Goal: Information Seeking & Learning: Find contact information

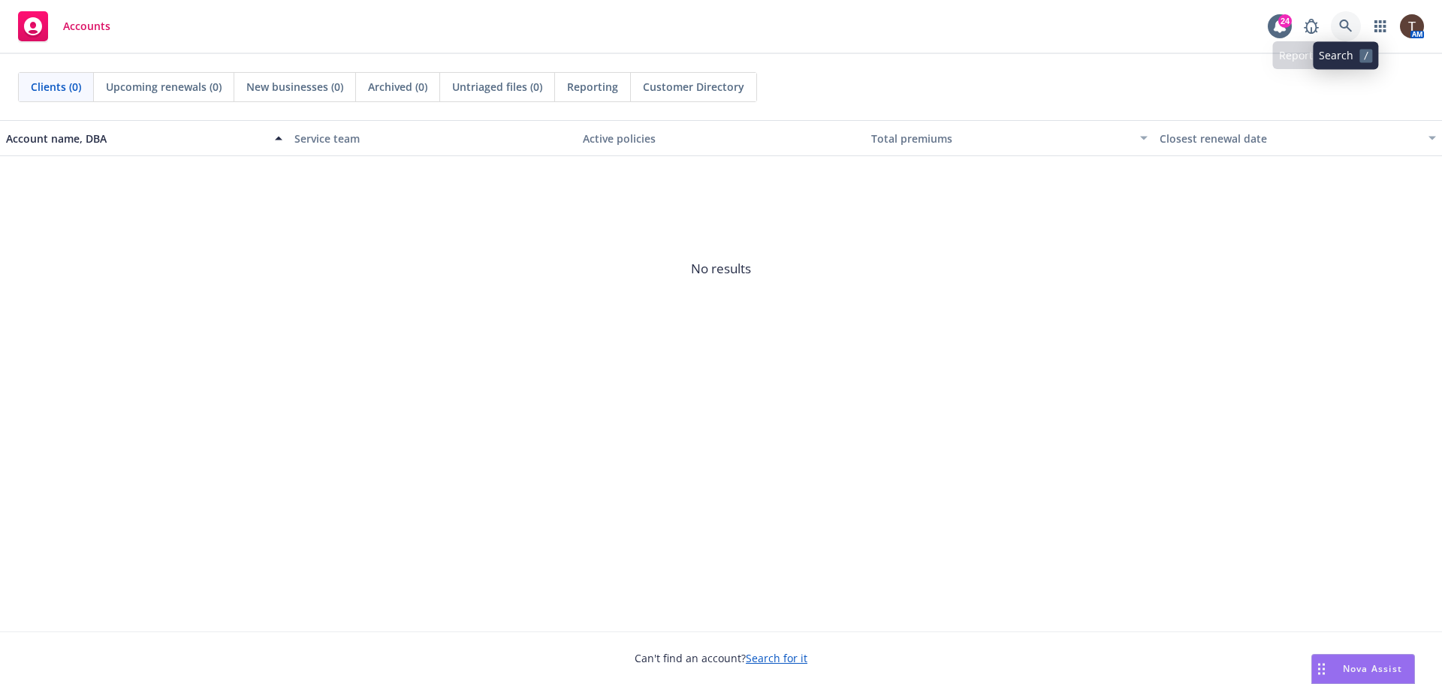
click at [1336, 23] on link at bounding box center [1346, 26] width 30 height 30
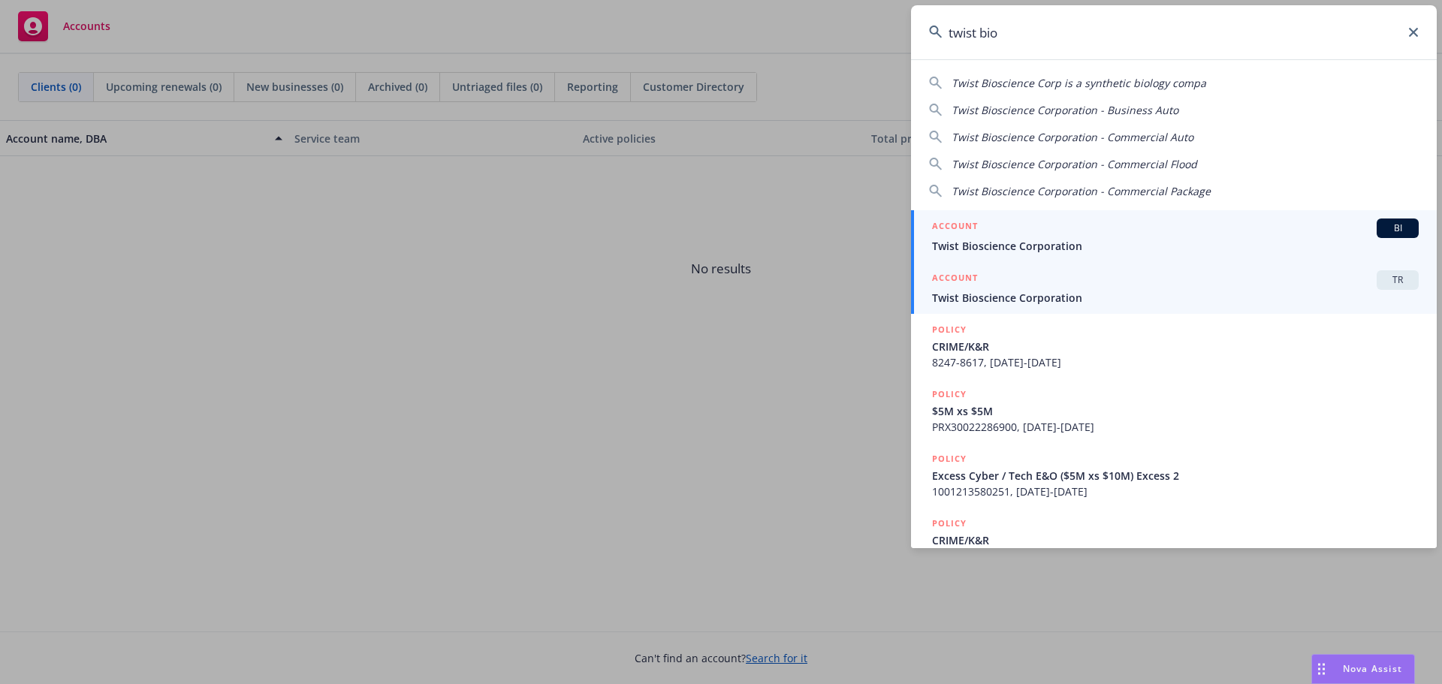
type input "twist bio"
click at [1110, 282] on div "ACCOUNT TR" at bounding box center [1175, 280] width 487 height 20
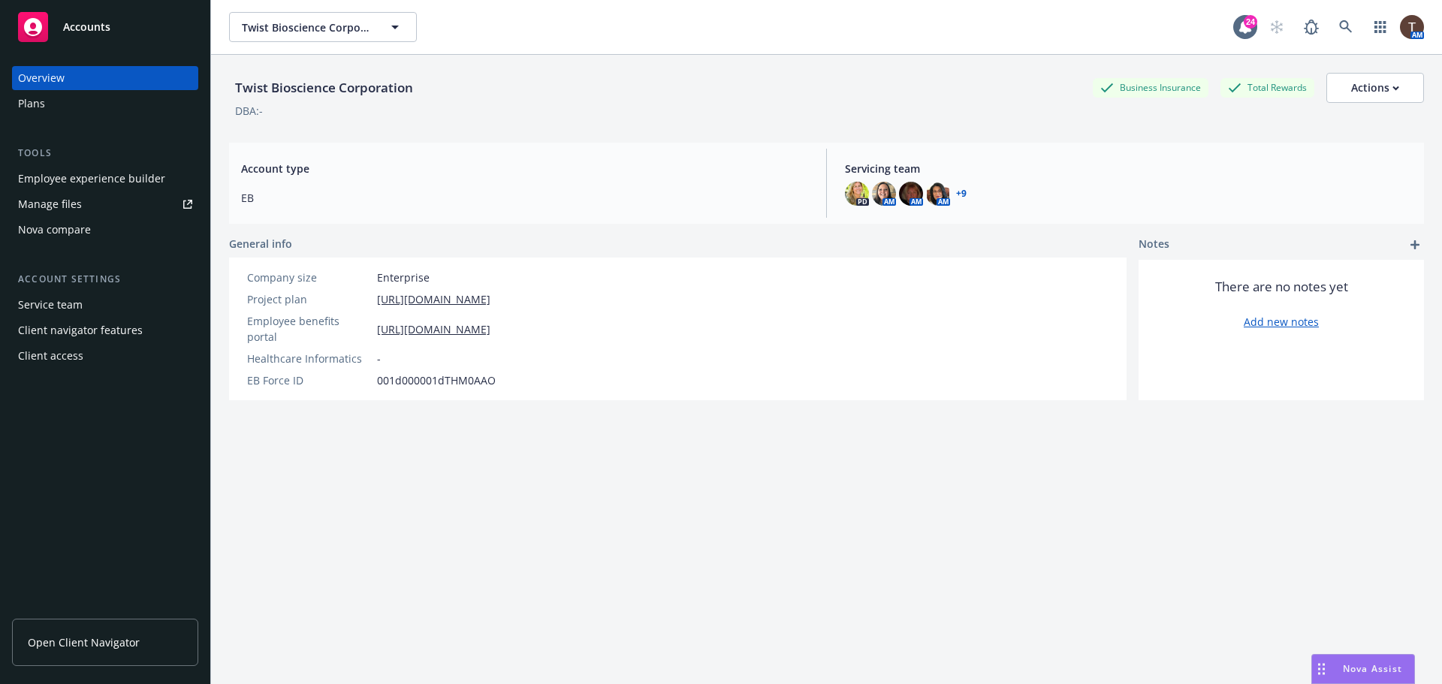
click at [137, 635] on link "Open Client Navigator" at bounding box center [105, 642] width 186 height 47
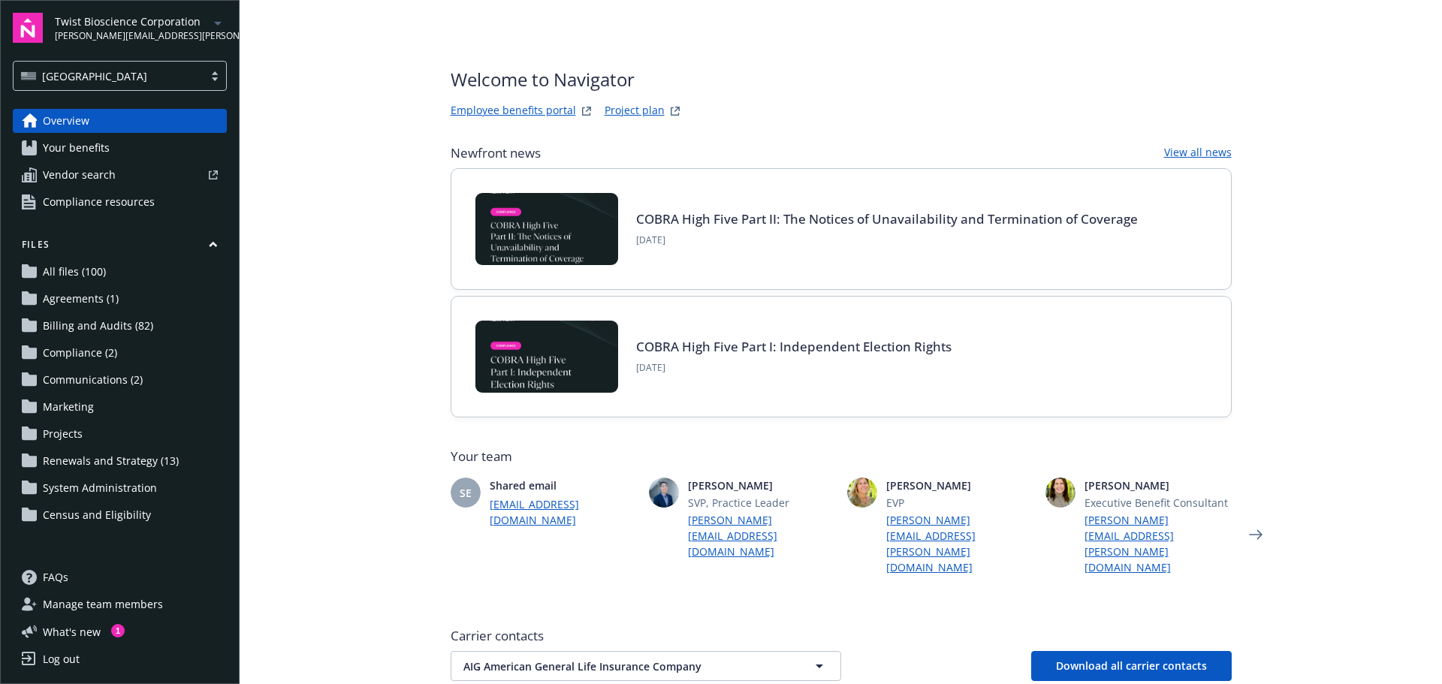
scroll to position [288, 0]
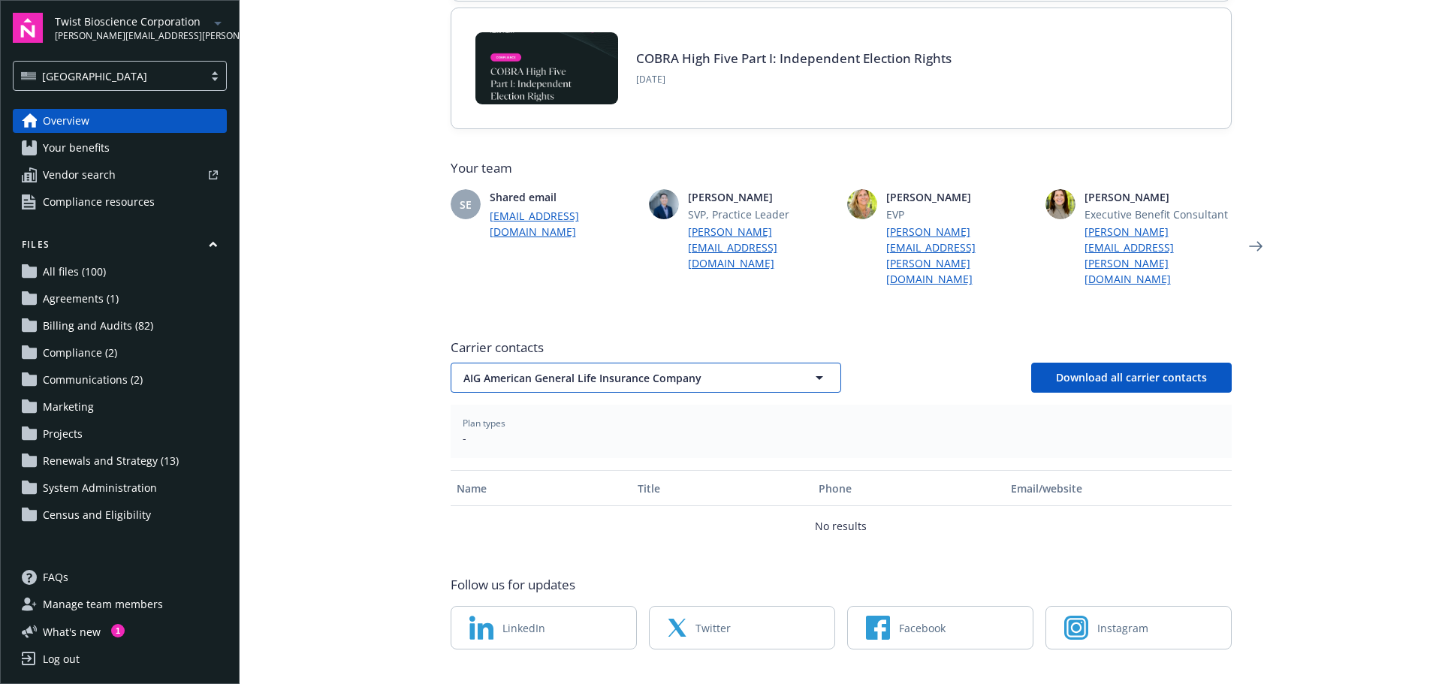
click at [488, 370] on span "AIG American General Life Insurance Company" at bounding box center [620, 378] width 313 height 16
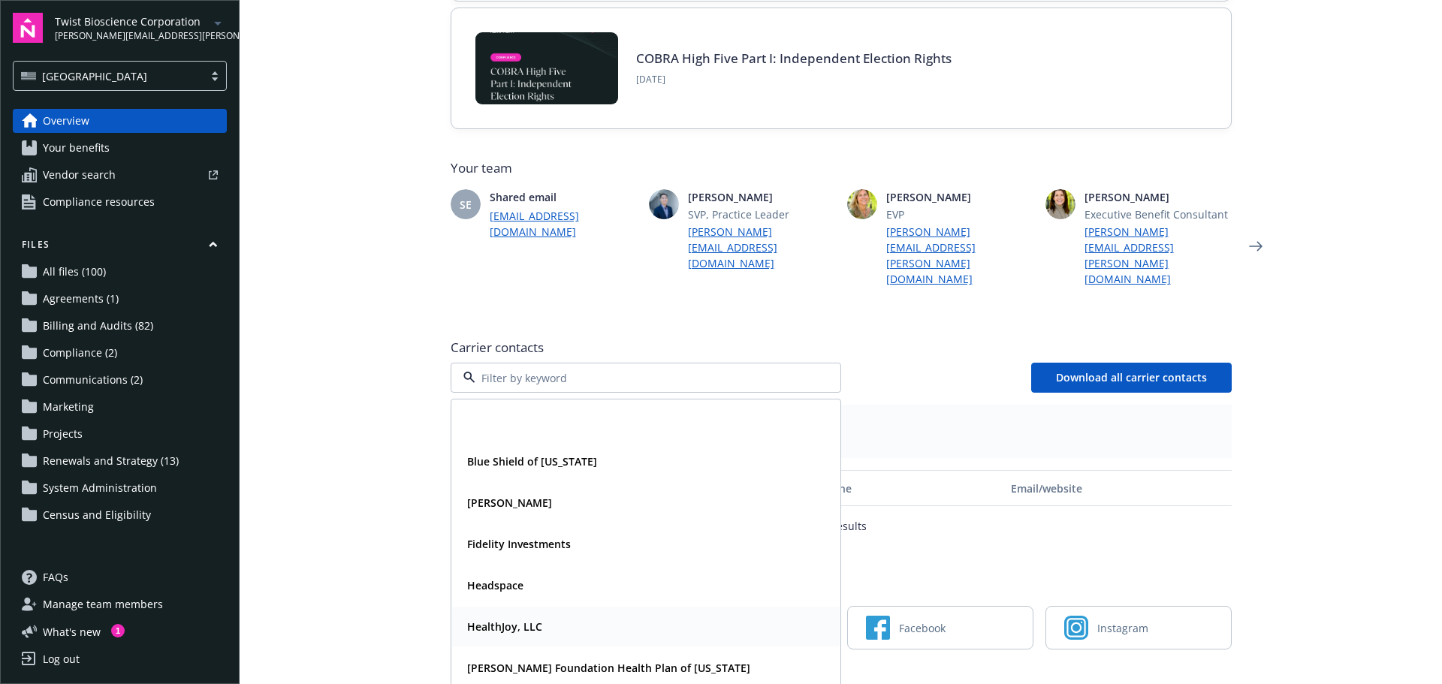
scroll to position [150, 0]
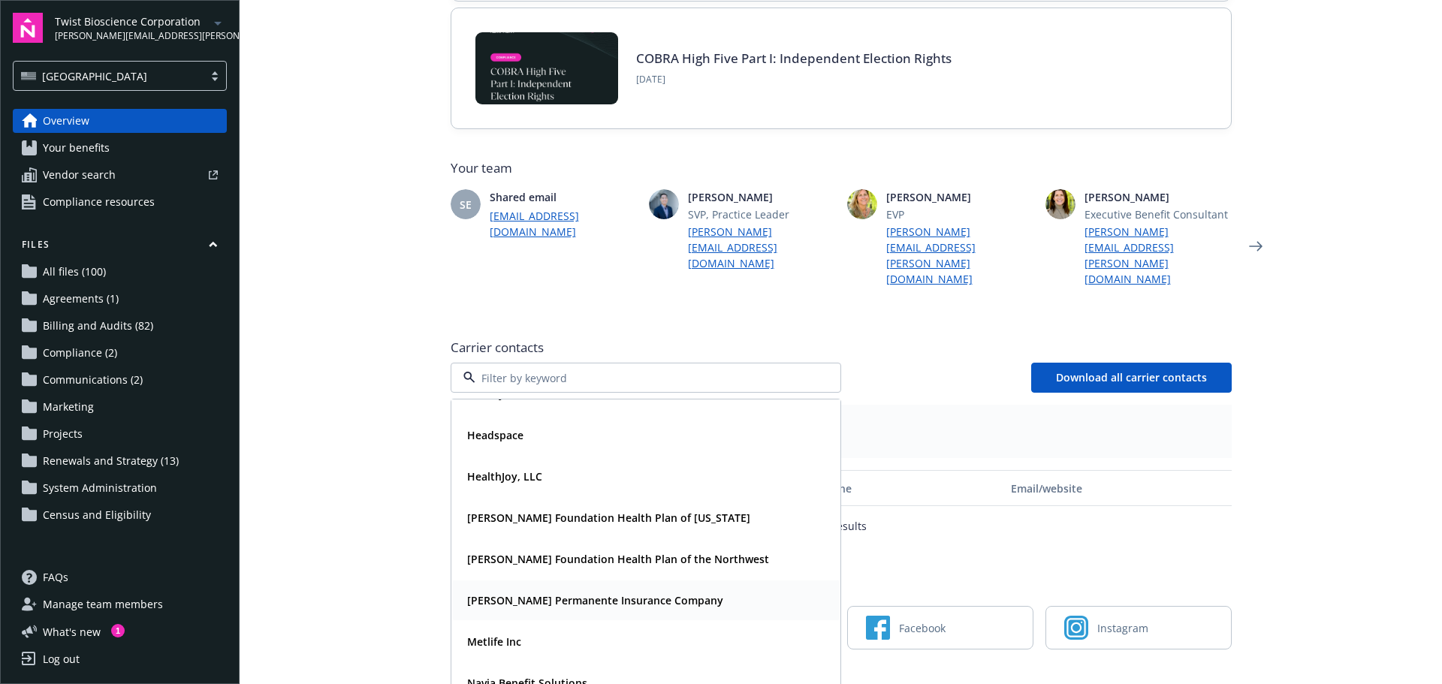
click at [506, 593] on span "[PERSON_NAME] Permanente Insurance Company" at bounding box center [595, 601] width 256 height 16
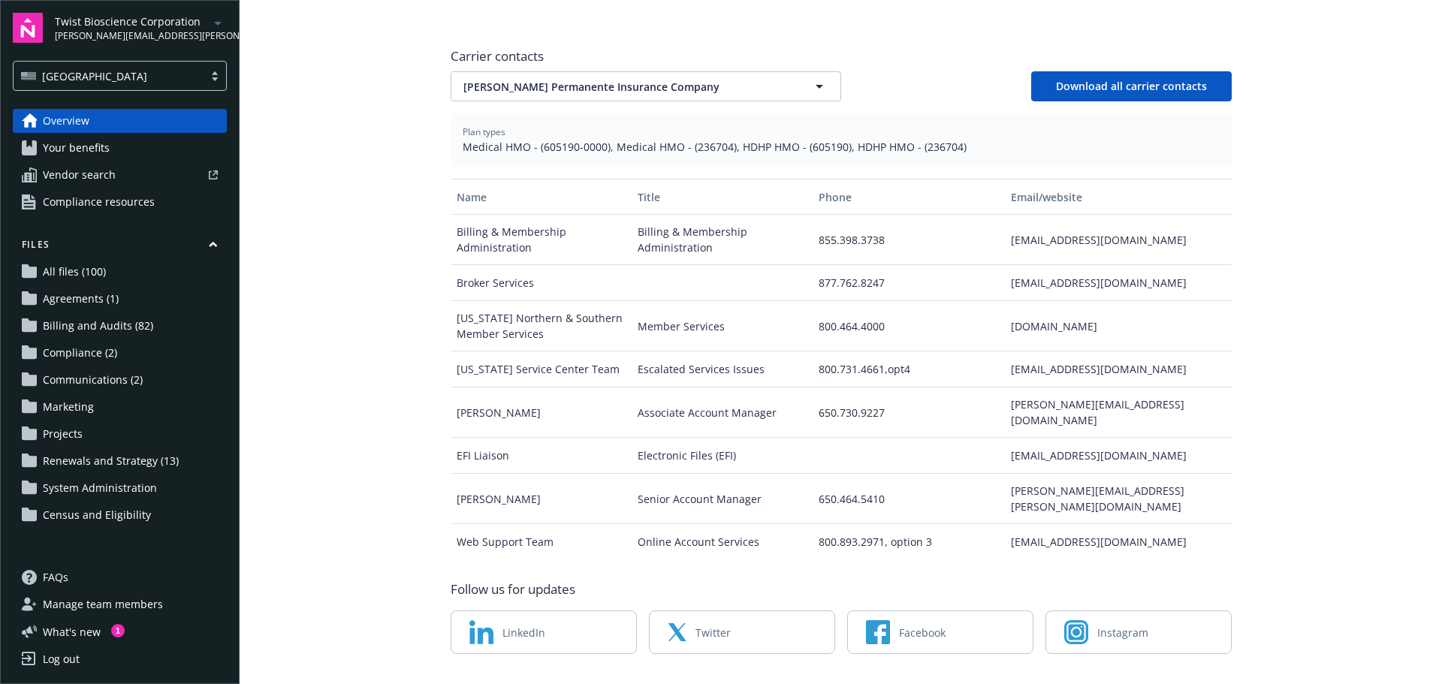
scroll to position [584, 0]
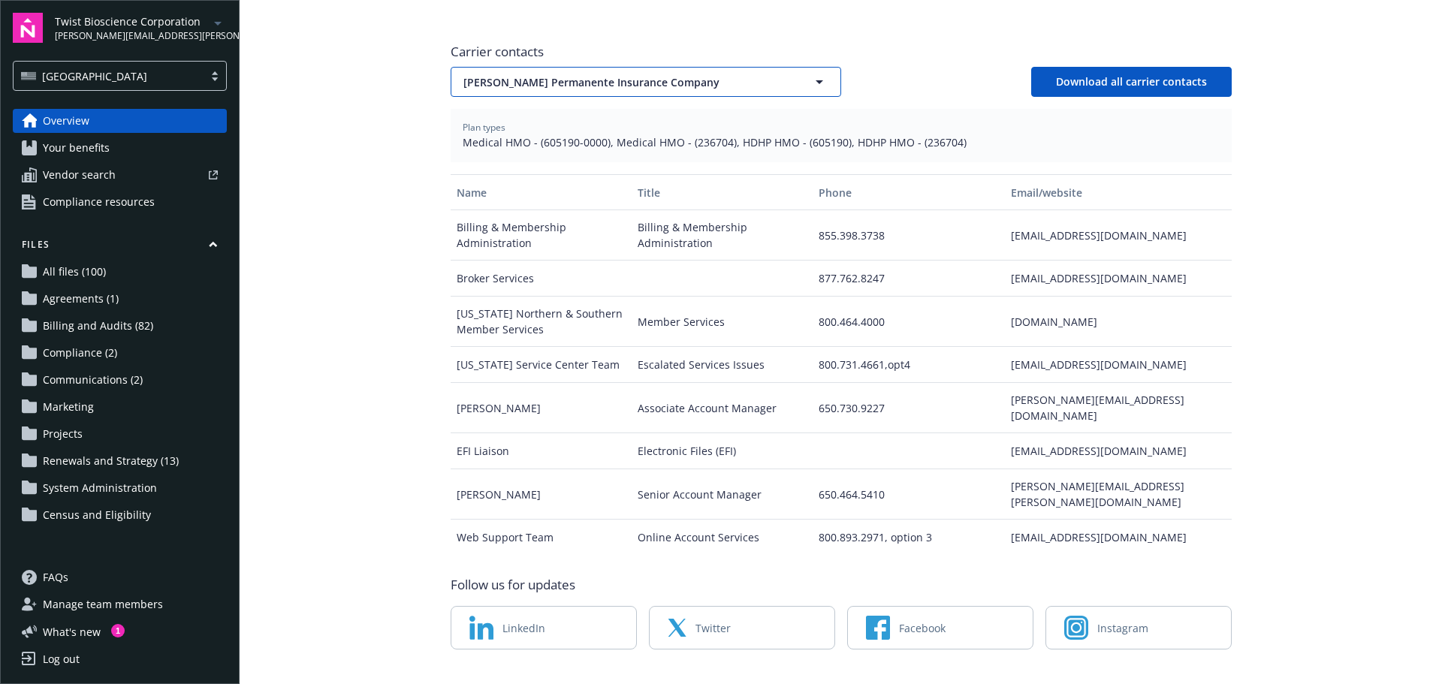
click at [521, 74] on span "[PERSON_NAME] Permanente Insurance Company" at bounding box center [620, 82] width 313 height 16
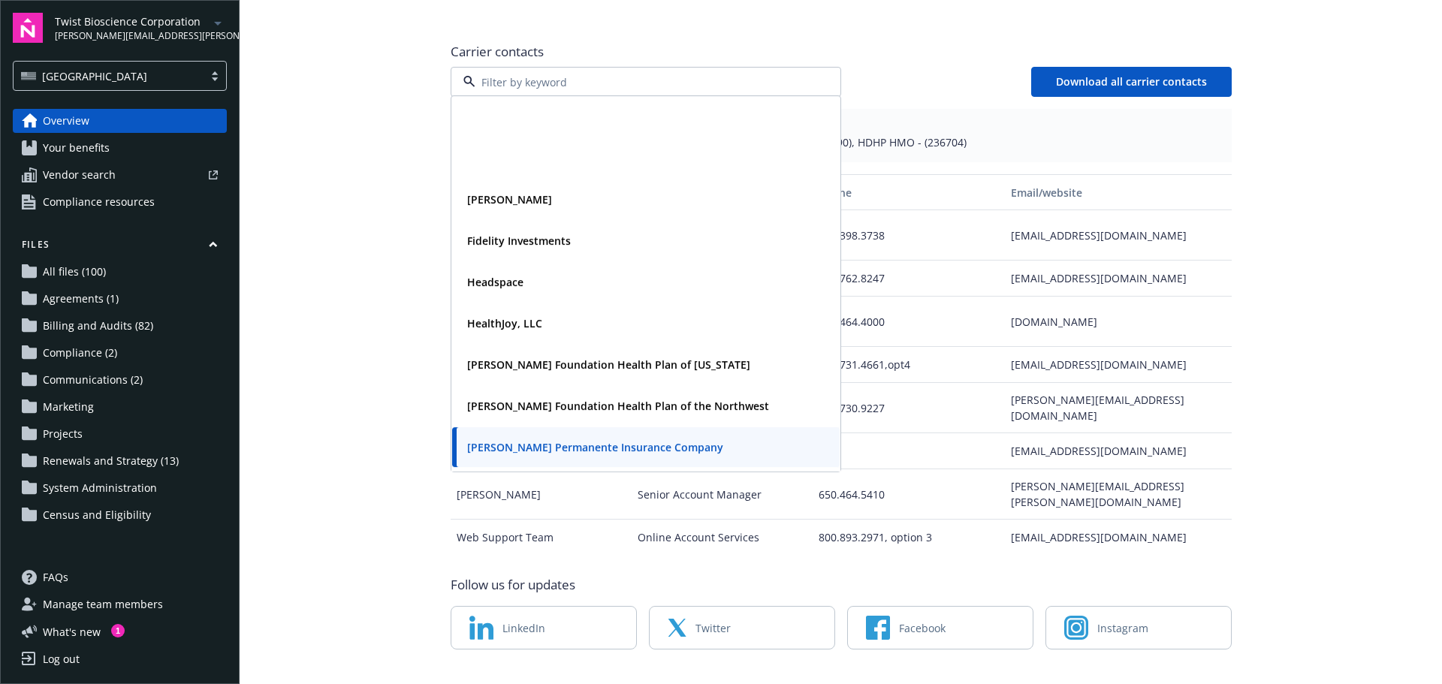
scroll to position [150, 0]
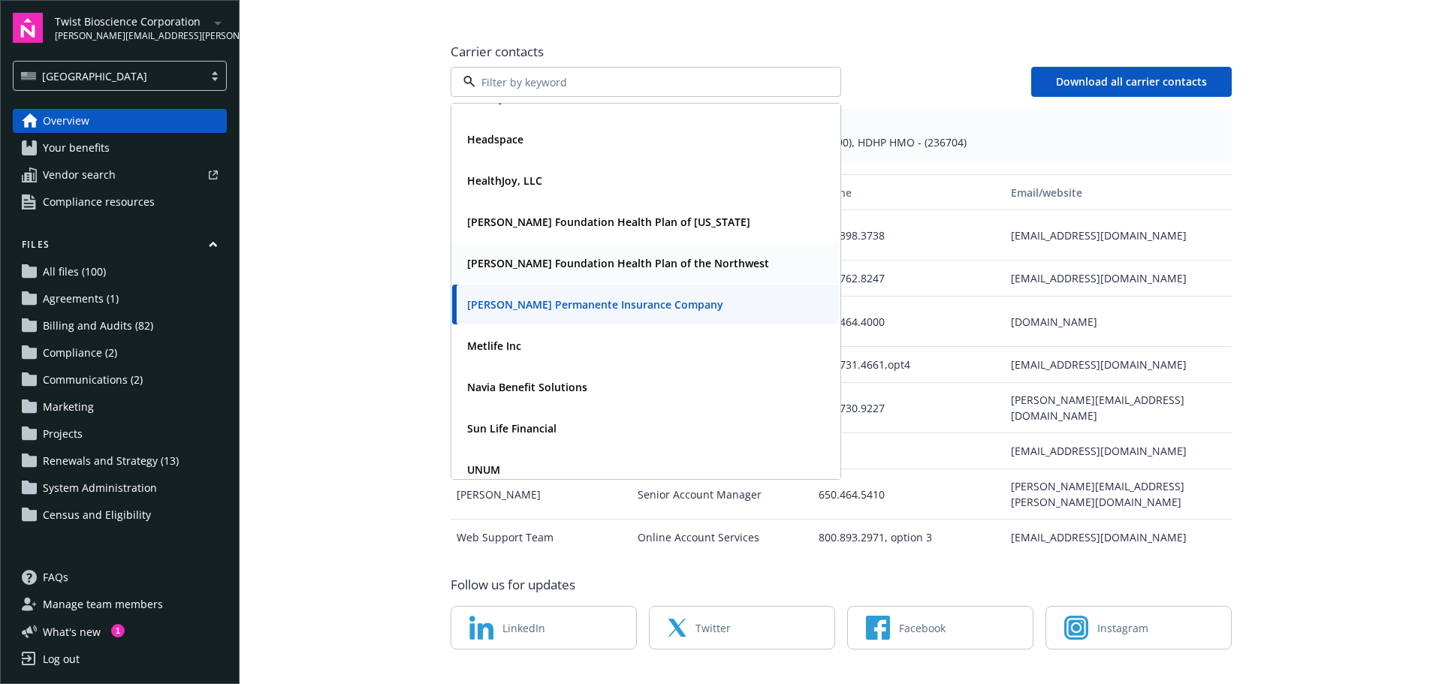
click at [526, 243] on div "[PERSON_NAME] Foundation Health Plan of the Northwest" at bounding box center [646, 263] width 388 height 40
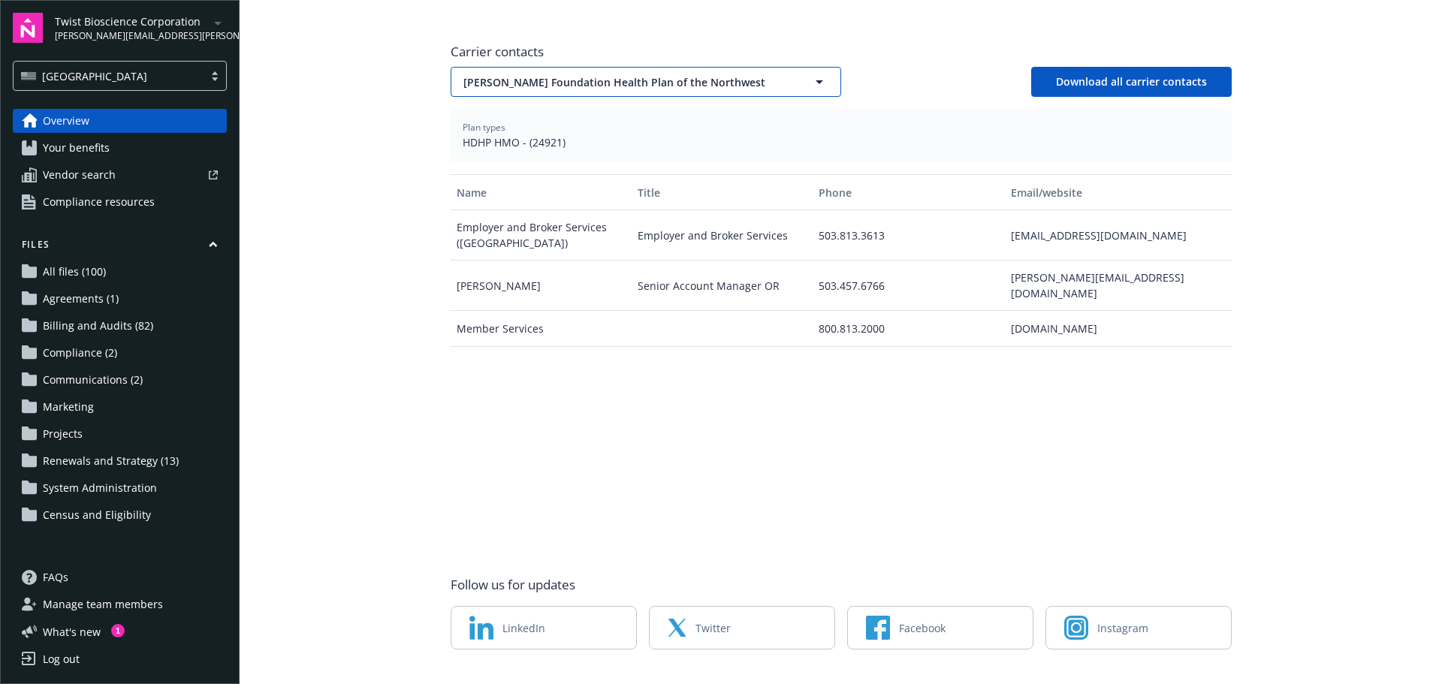
click at [660, 74] on span "[PERSON_NAME] Foundation Health Plan of the Northwest" at bounding box center [620, 82] width 313 height 16
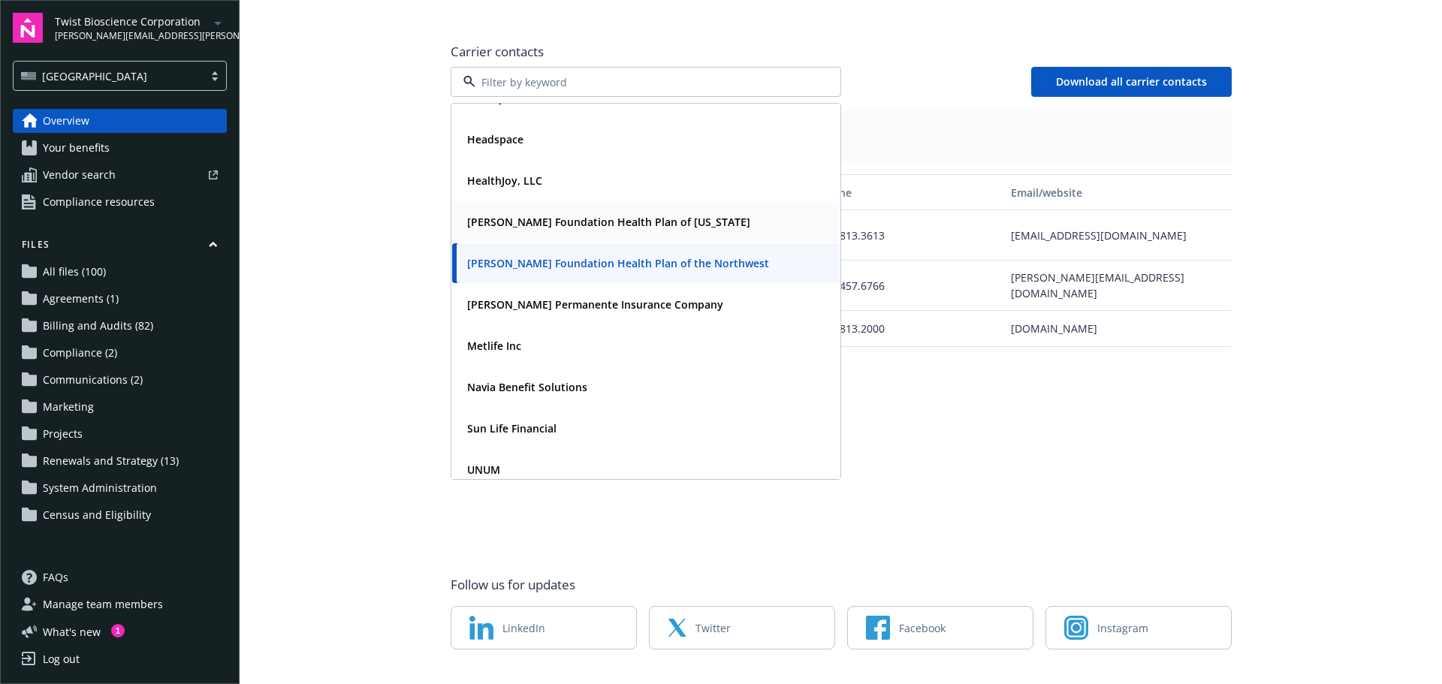
click at [590, 215] on strong "[PERSON_NAME] Foundation Health Plan of [US_STATE]" at bounding box center [608, 222] width 283 height 14
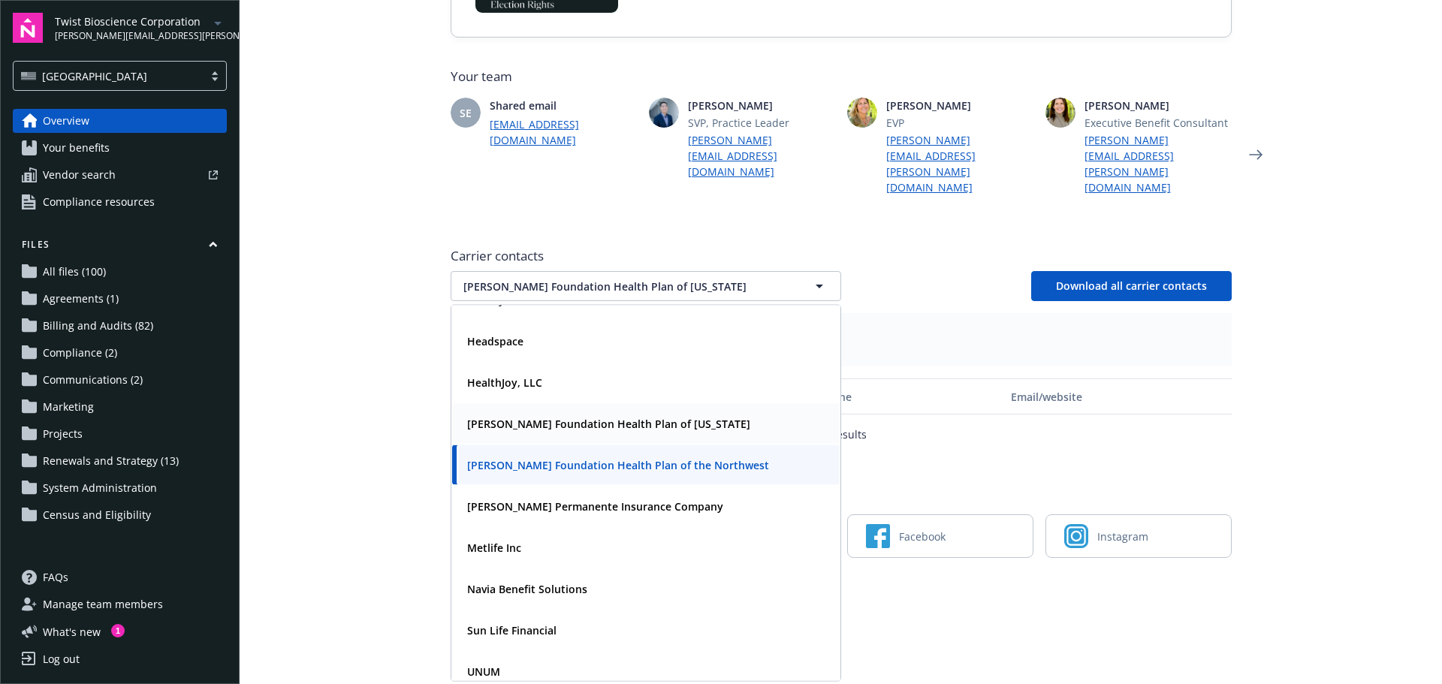
scroll to position [288, 0]
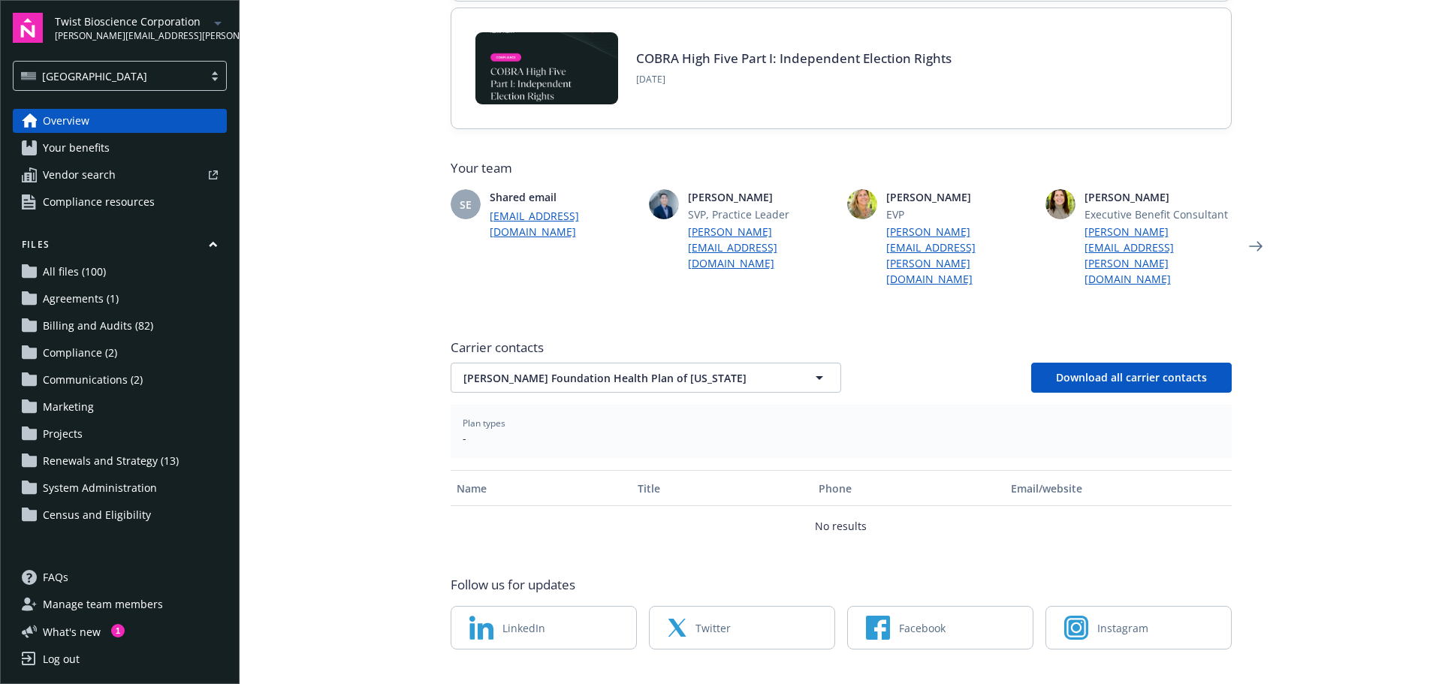
click at [418, 299] on main "Welcome to Navigator Employee benefits portal Project plan Newfront news View a…" at bounding box center [841, 342] width 1203 height 684
click at [570, 363] on button "[PERSON_NAME] Foundation Health Plan of [US_STATE]" at bounding box center [646, 378] width 391 height 30
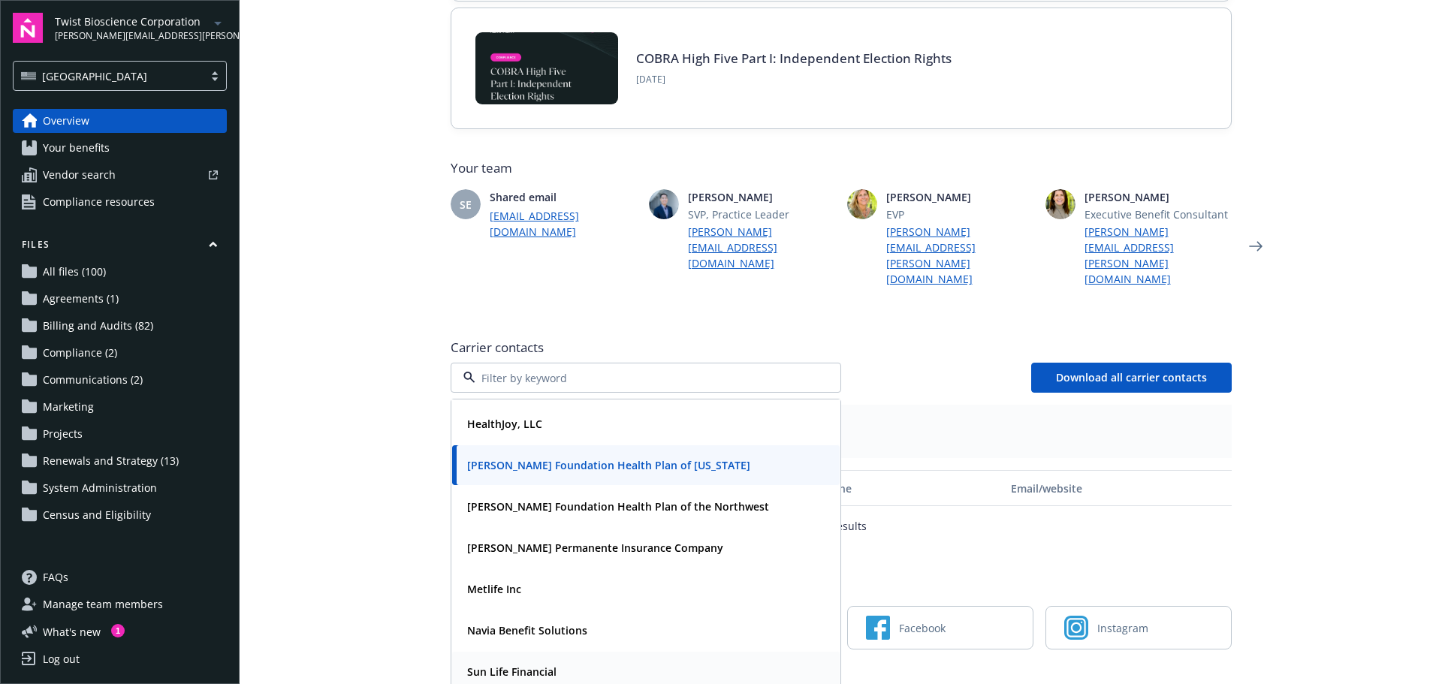
click at [517, 665] on strong "Sun Life Financial" at bounding box center [511, 672] width 89 height 14
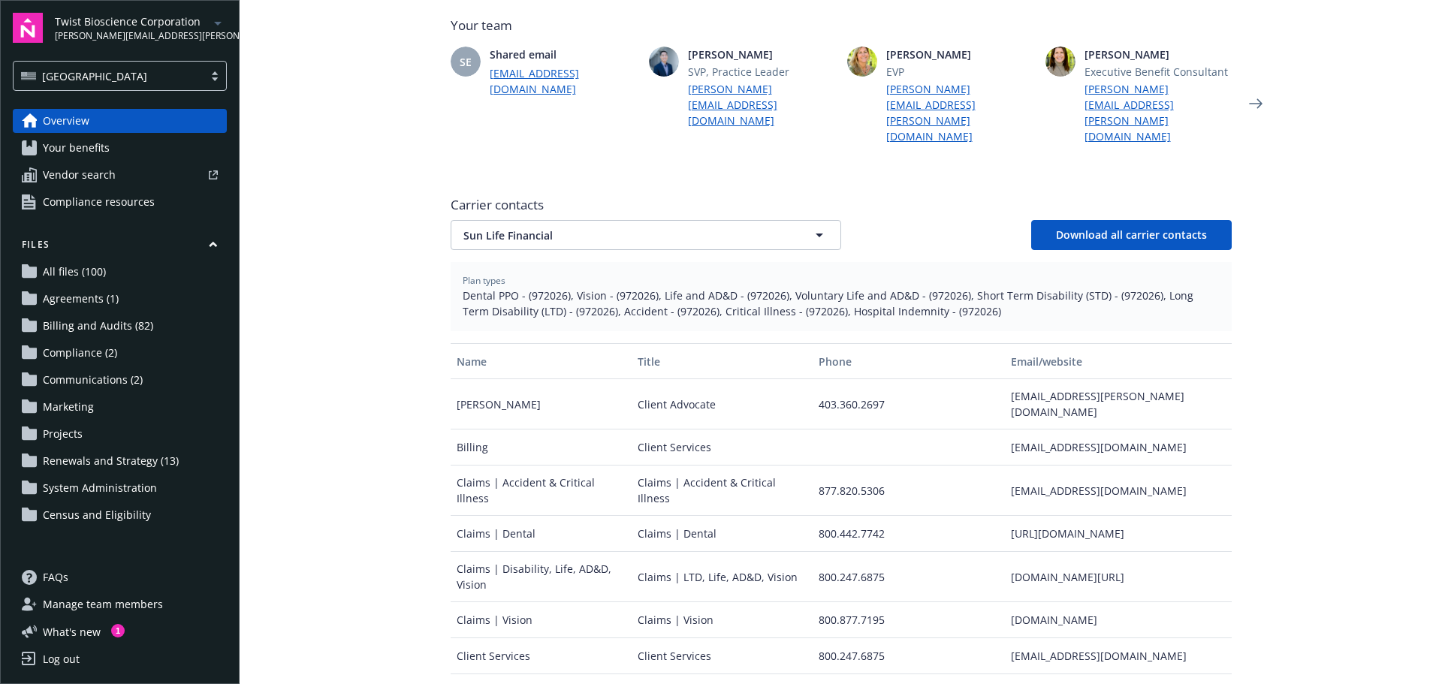
scroll to position [364, 0]
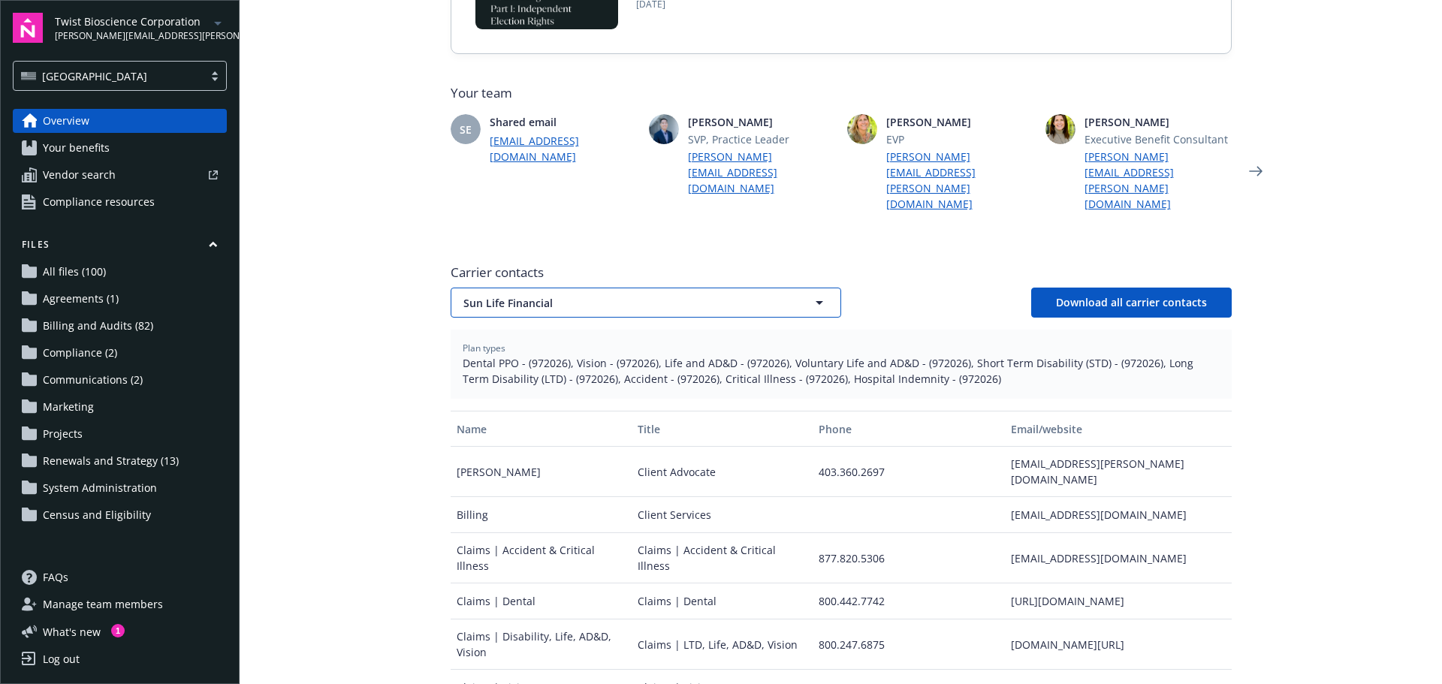
click at [541, 288] on button "Sun Life Financial" at bounding box center [646, 303] width 391 height 30
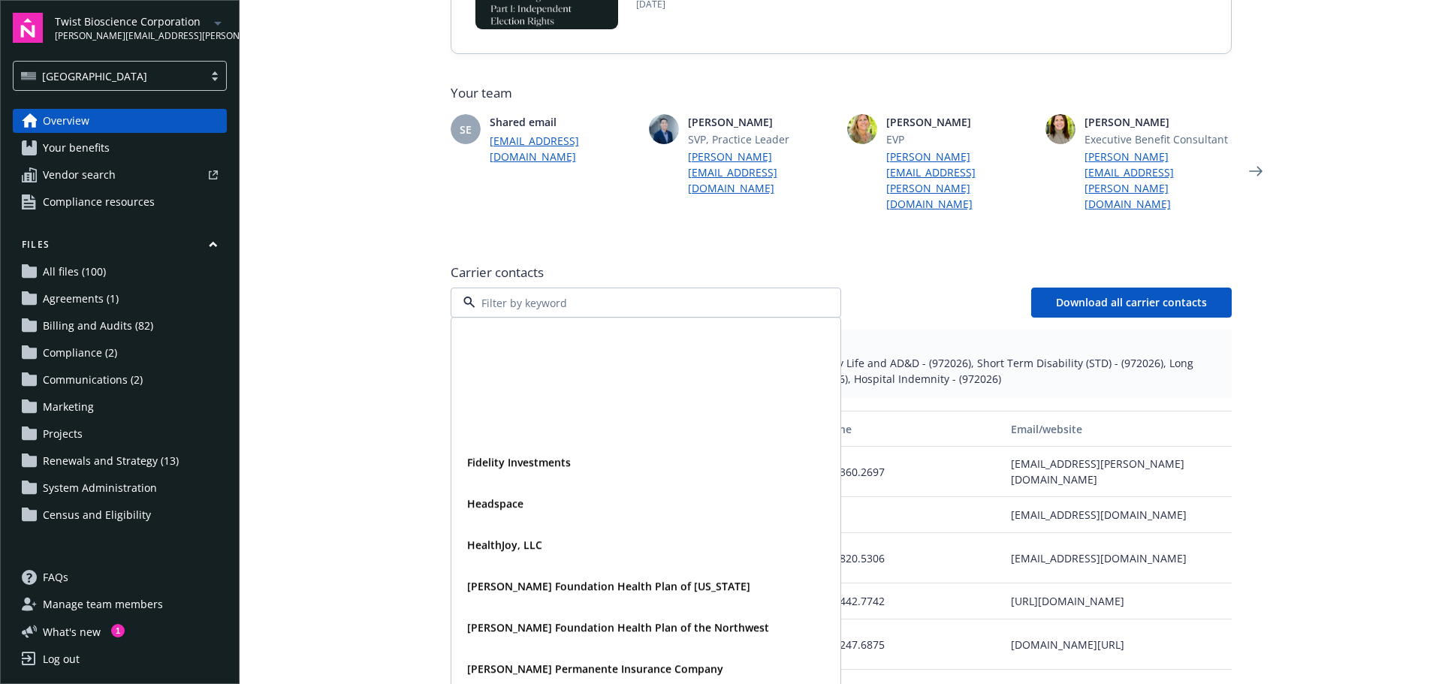
scroll to position [203, 0]
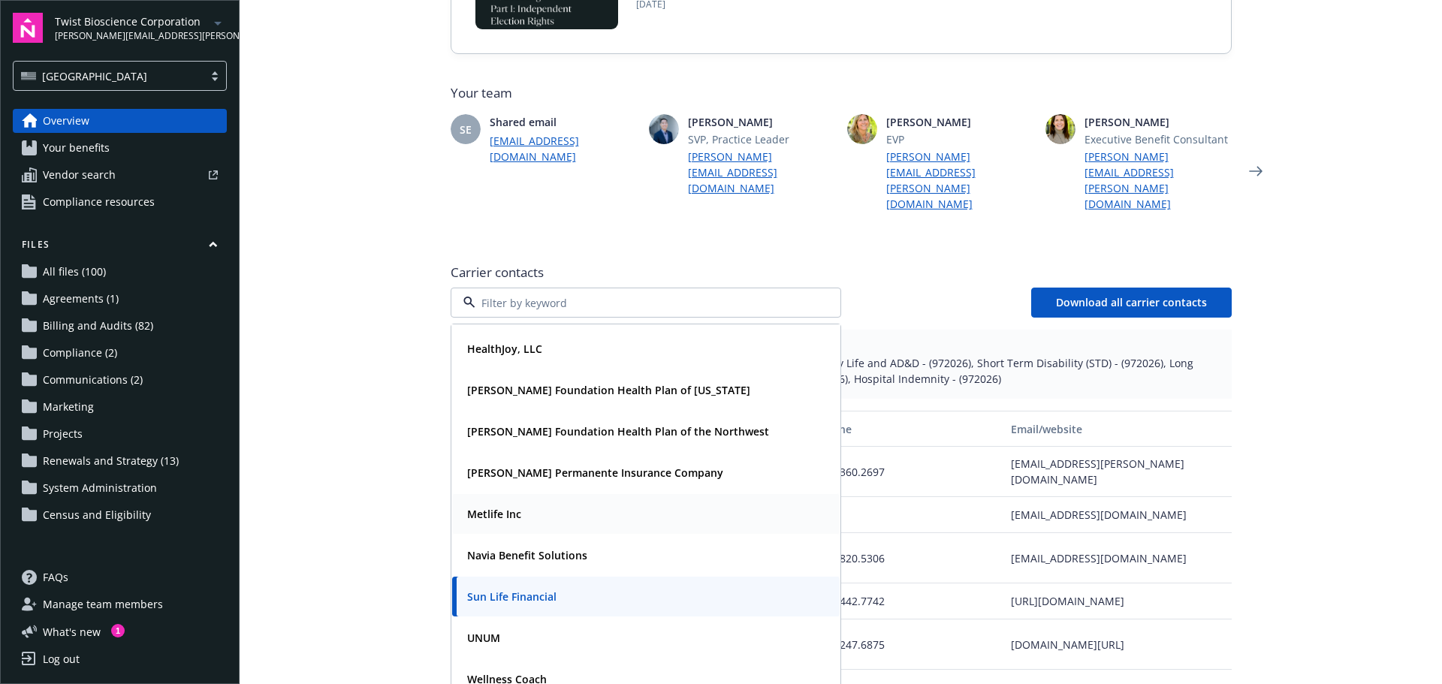
click at [503, 507] on strong "Metlife Inc" at bounding box center [494, 514] width 54 height 14
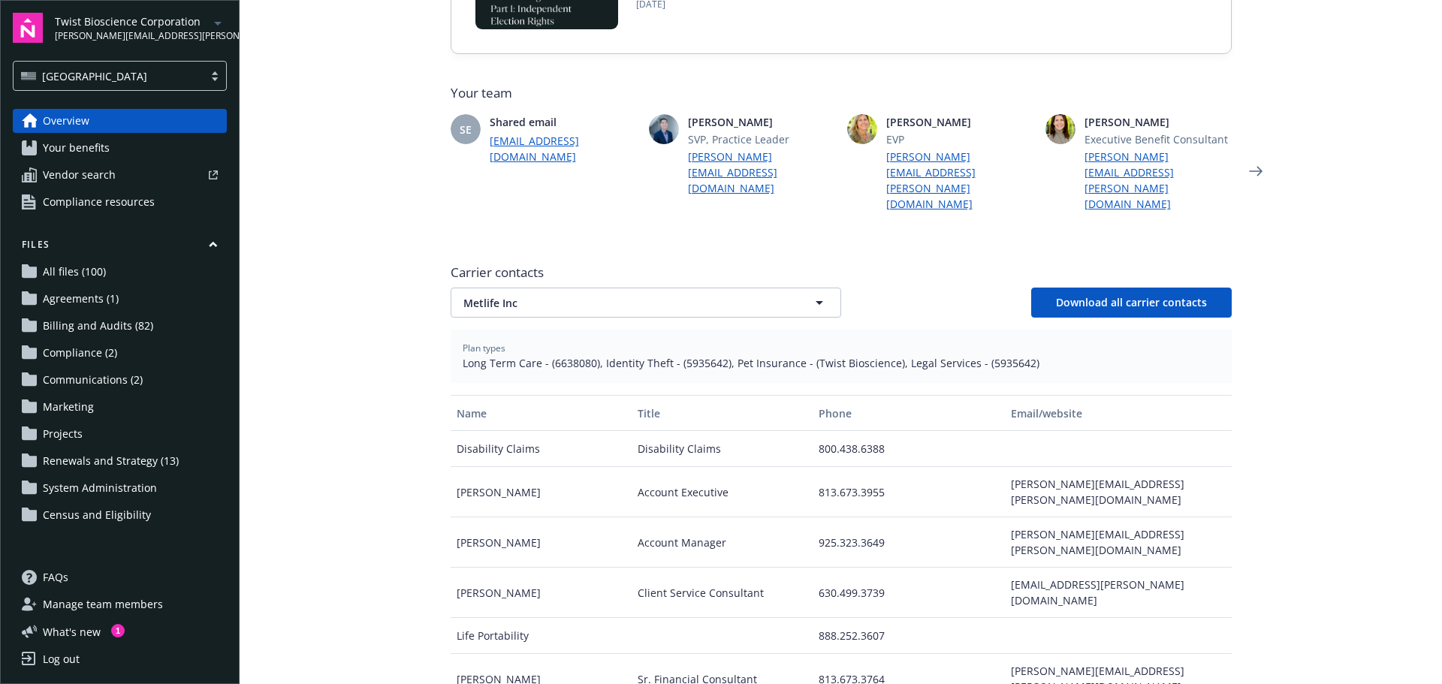
click at [451, 339] on div "Plan types Long Term Care - (6638080), Identity Theft - (5935642), Pet Insuranc…" at bounding box center [841, 356] width 781 height 53
click at [518, 295] on span "Metlife Inc" at bounding box center [620, 303] width 313 height 16
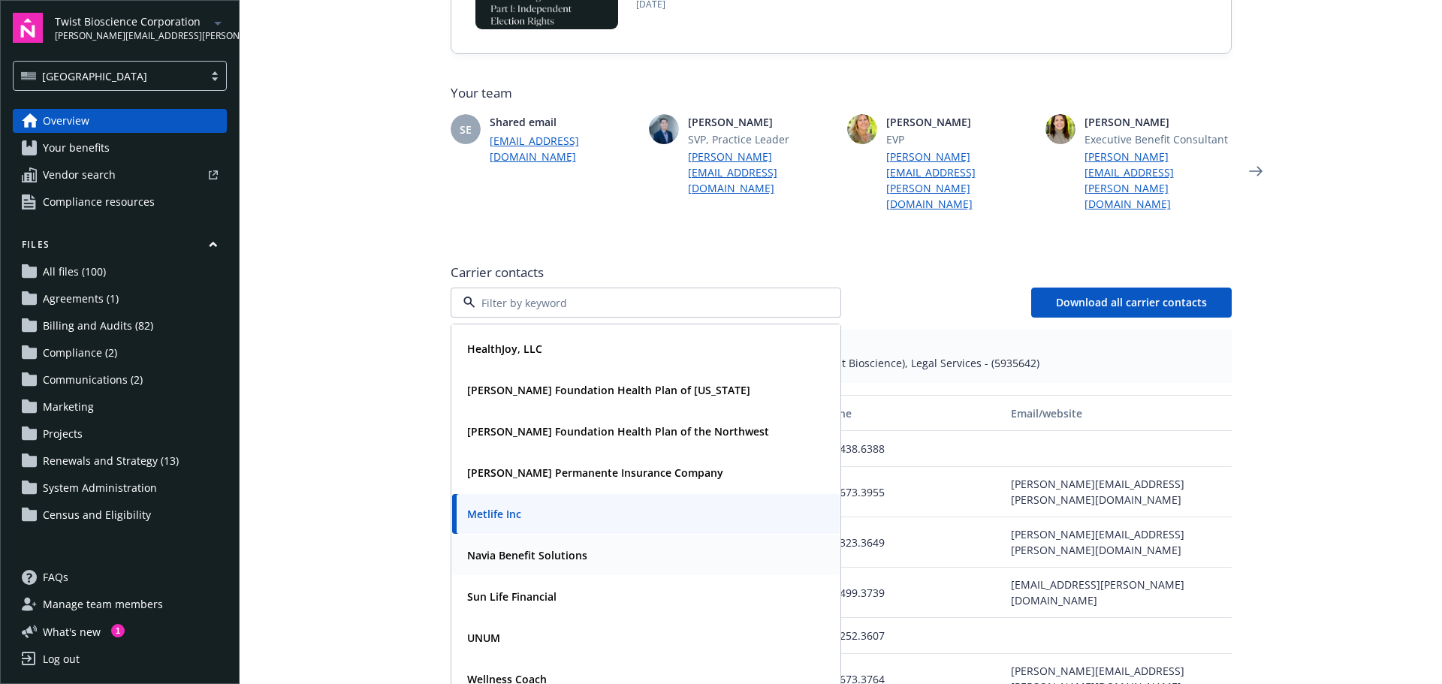
click at [497, 545] on div "Navia Benefit Solutions" at bounding box center [525, 556] width 129 height 22
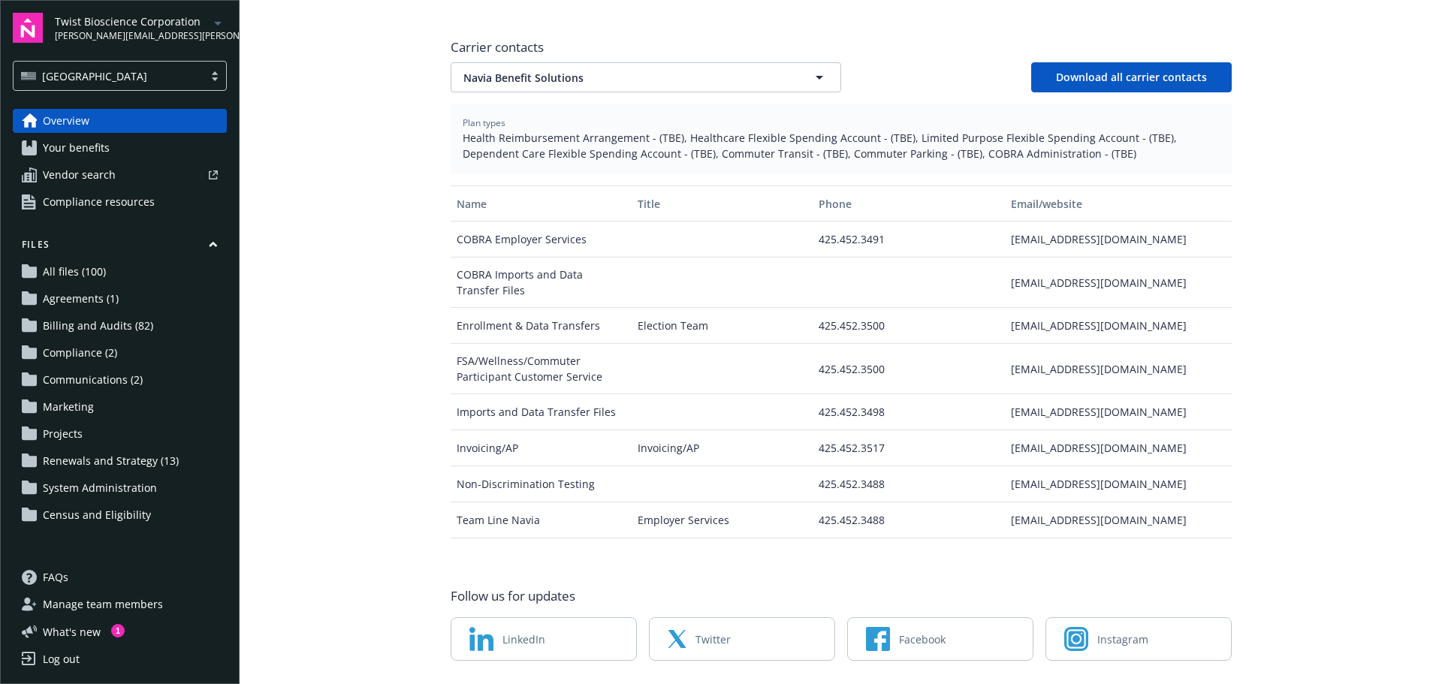
scroll to position [514, 0]
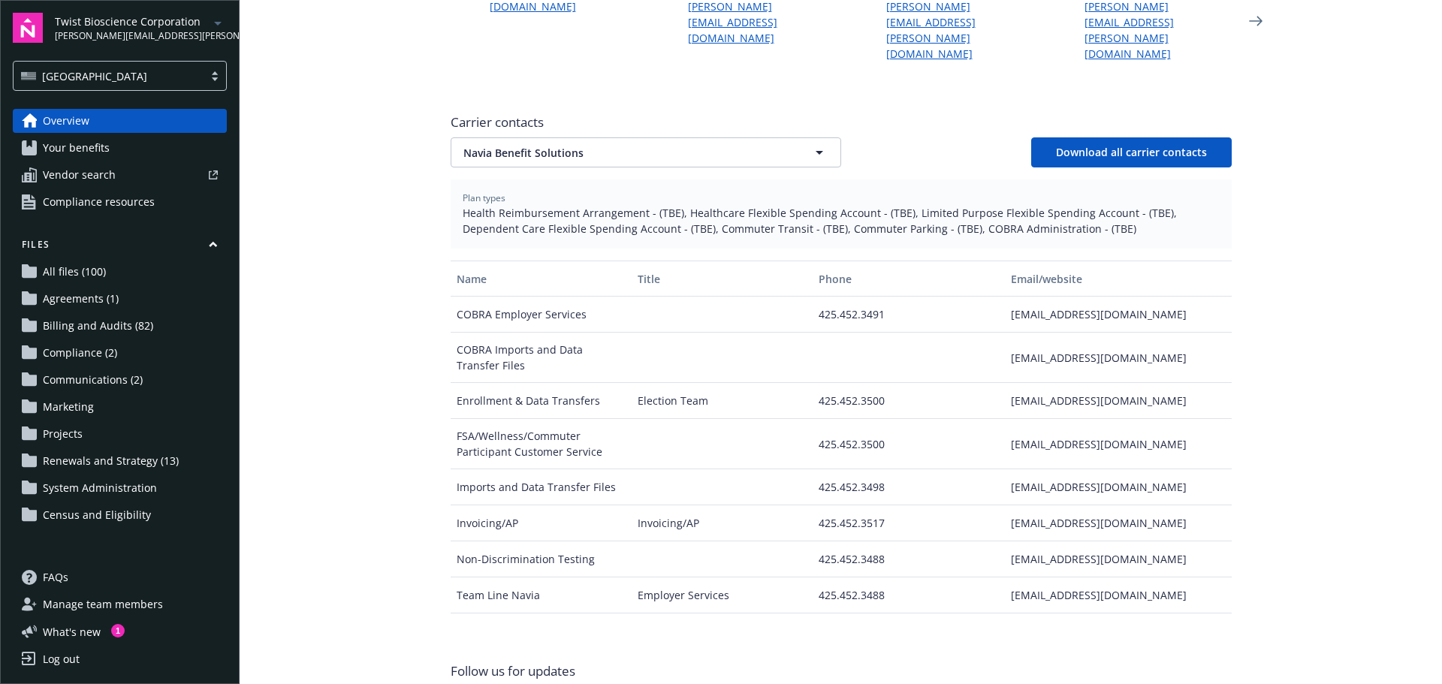
drag, startPoint x: 415, startPoint y: 183, endPoint x: 432, endPoint y: 163, distance: 26.2
click at [415, 183] on main "Welcome to Navigator Employee benefits portal Project plan Newfront news View a…" at bounding box center [841, 342] width 1203 height 684
click at [540, 137] on button "Navia Benefit Solutions" at bounding box center [646, 152] width 391 height 30
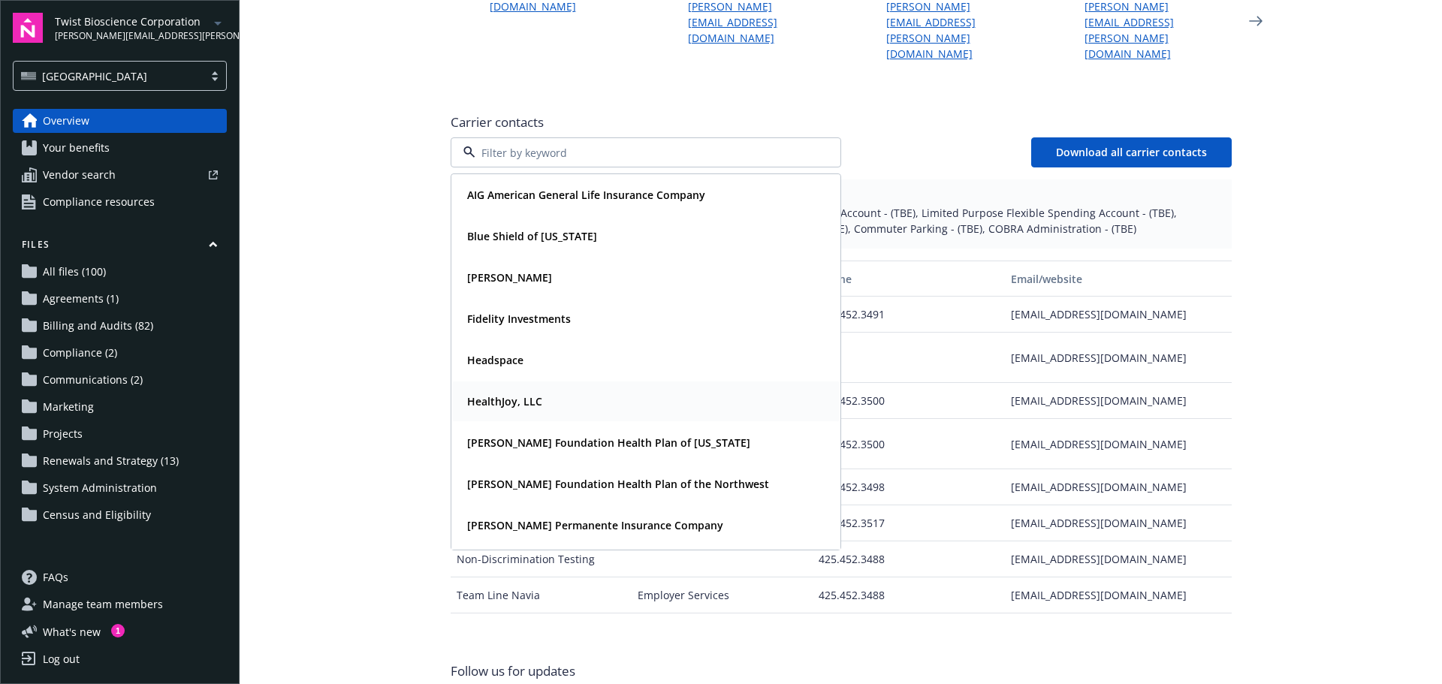
click at [521, 394] on strong "HealthJoy, LLC" at bounding box center [504, 401] width 75 height 14
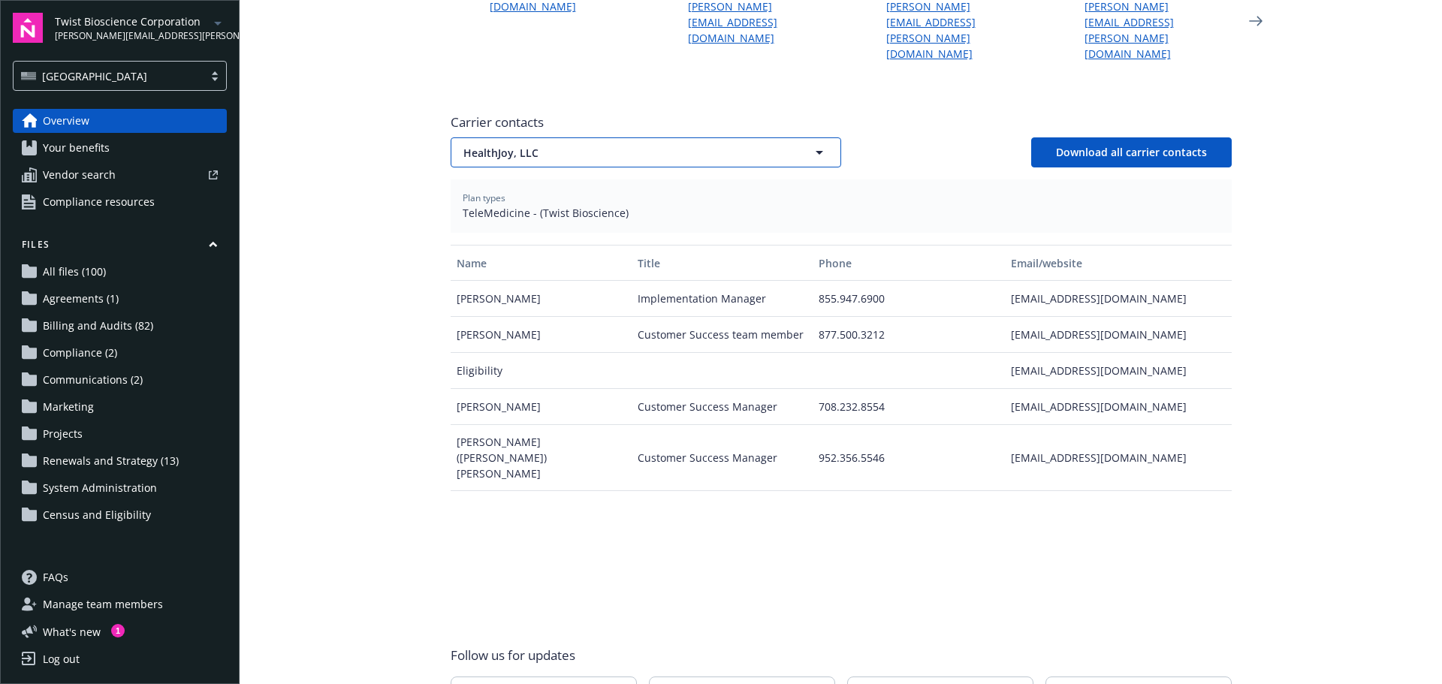
click at [514, 145] on span "HealthJoy, LLC" at bounding box center [620, 153] width 313 height 16
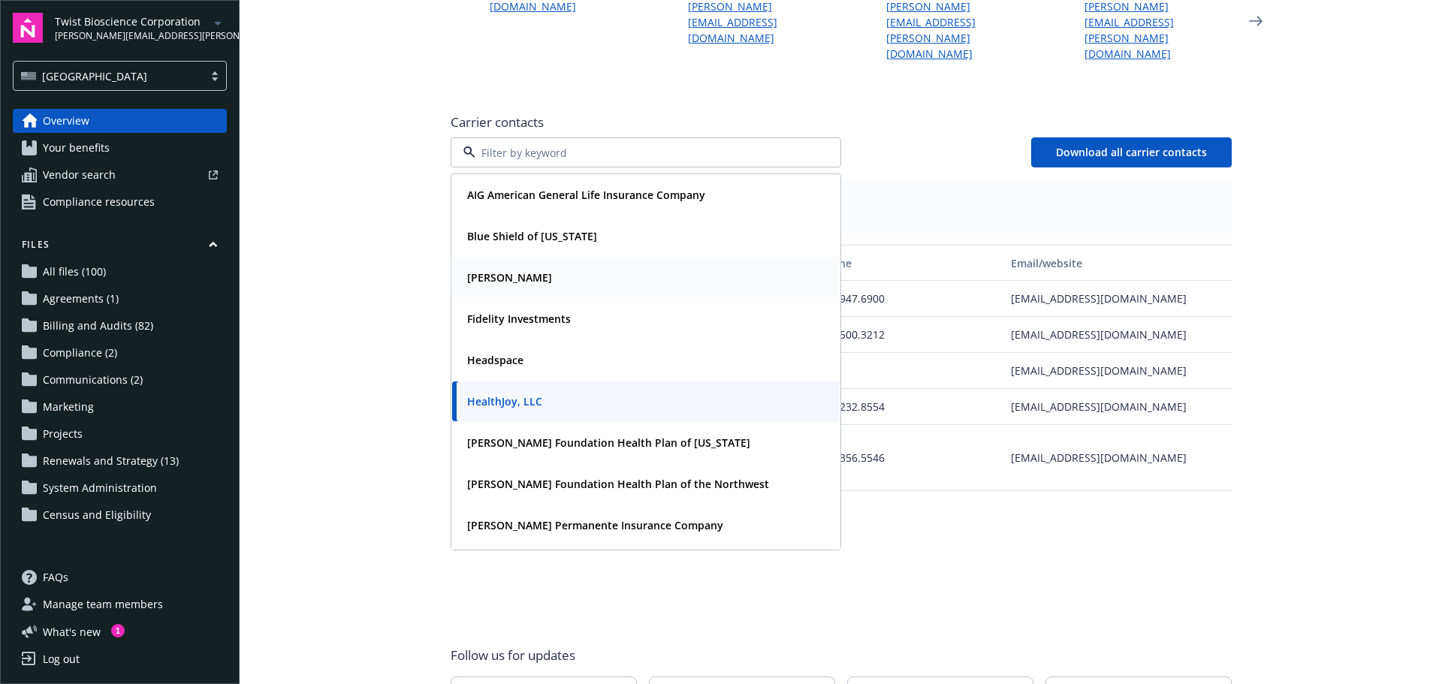
click at [484, 267] on div "[PERSON_NAME]" at bounding box center [508, 278] width 94 height 22
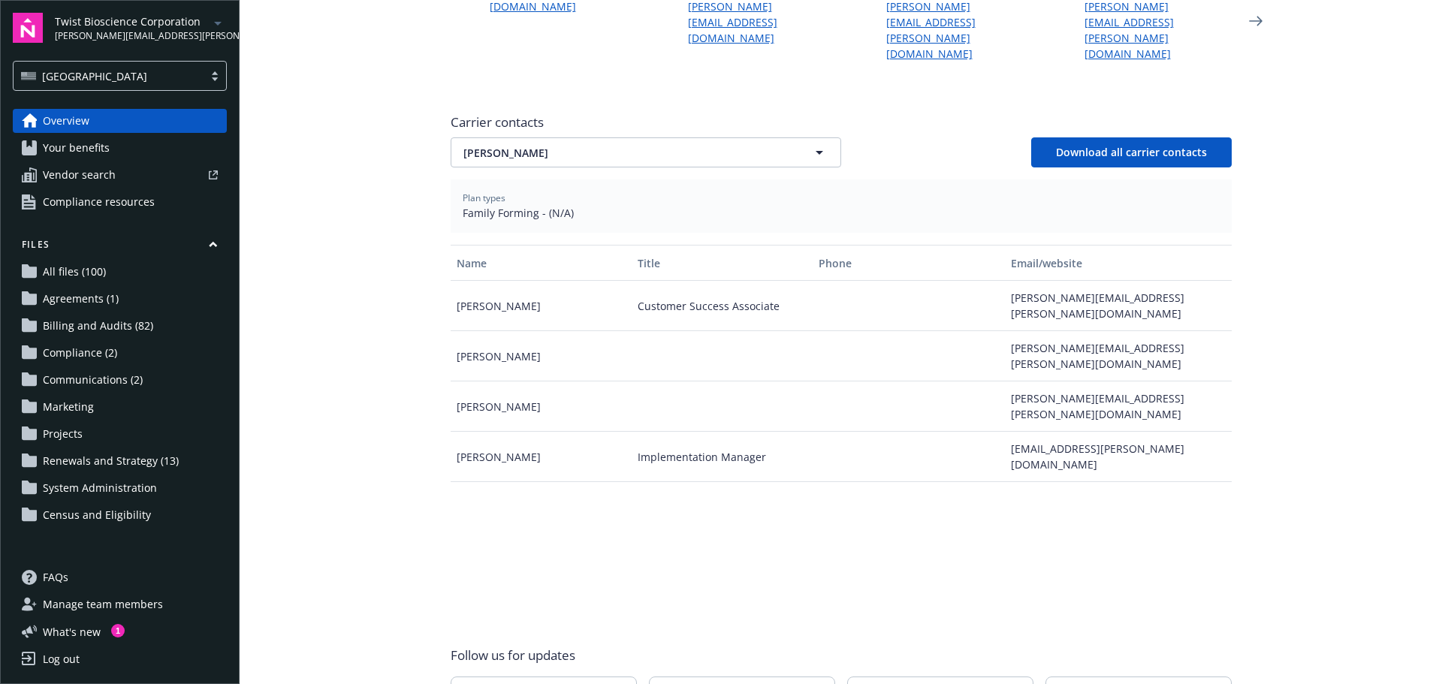
click at [514, 113] on span "Carrier contacts" at bounding box center [841, 122] width 781 height 18
click at [515, 137] on button "[PERSON_NAME]" at bounding box center [646, 152] width 391 height 30
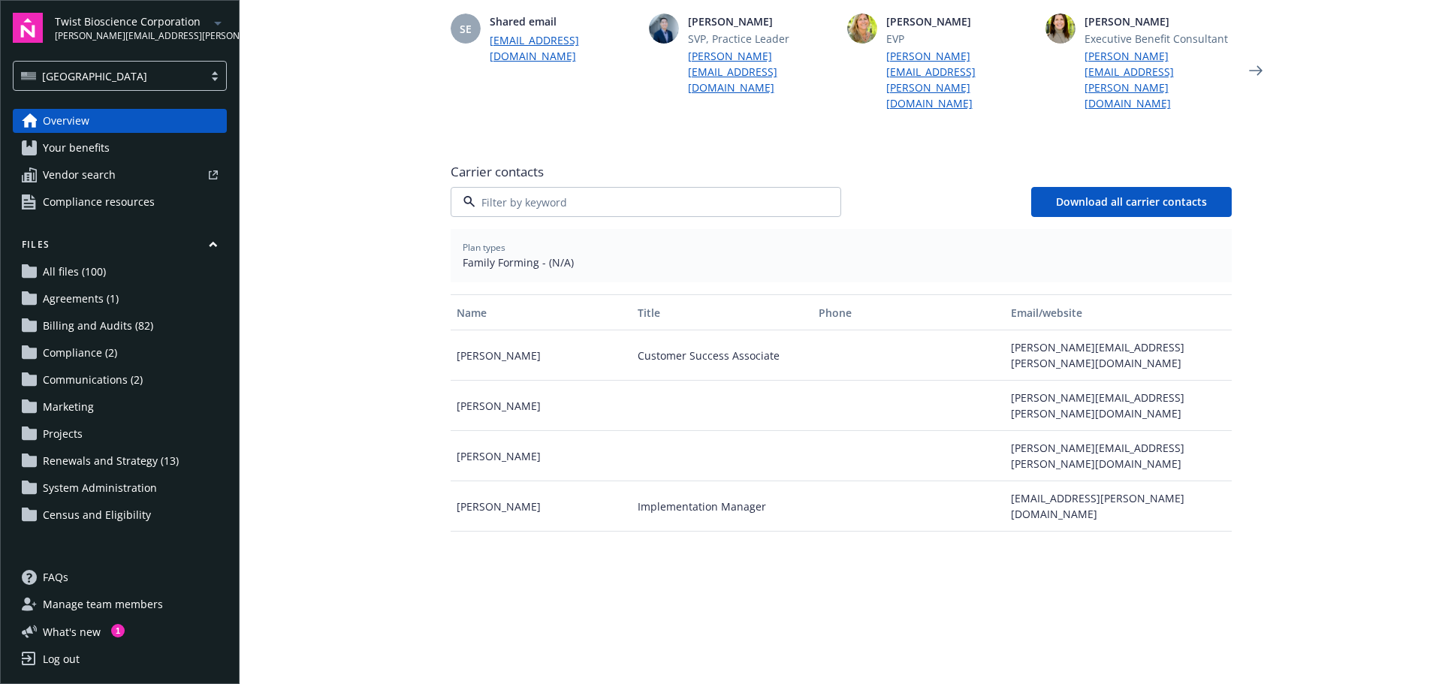
scroll to position [63, 0]
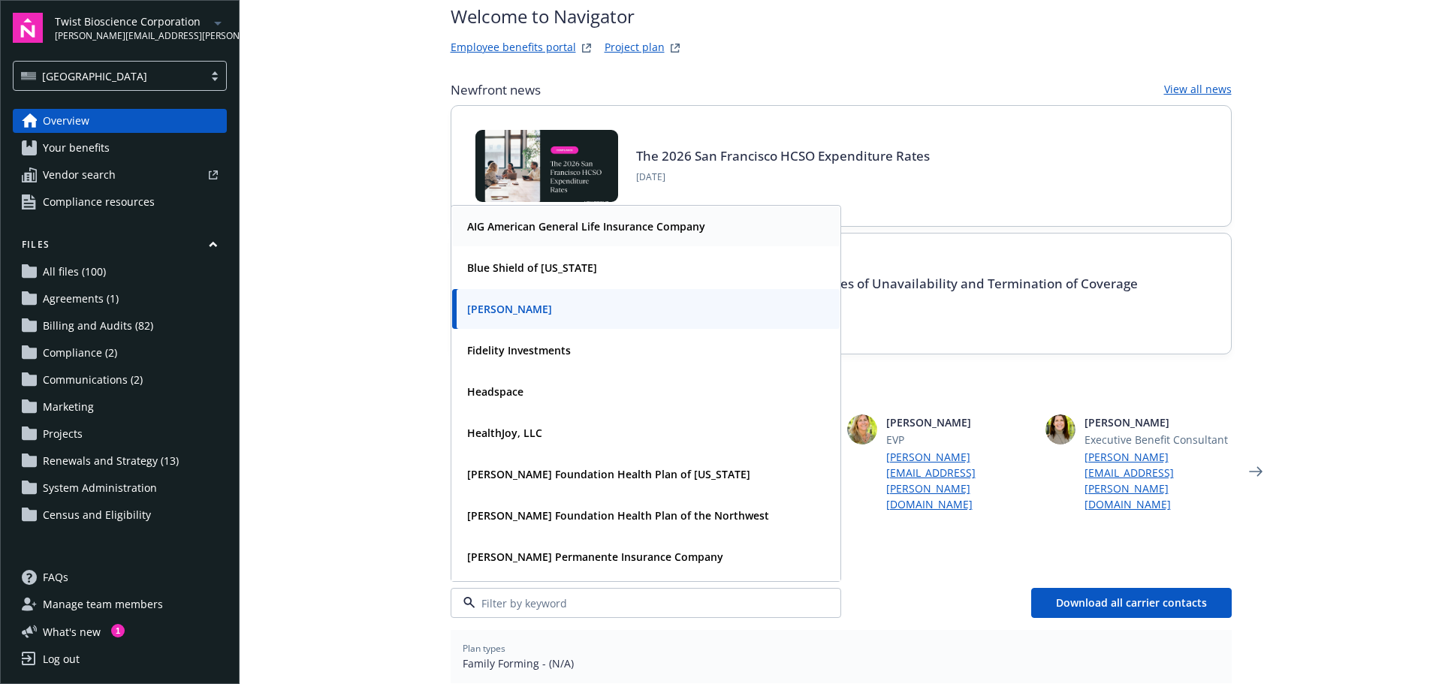
click at [570, 219] on strong "AIG American General Life Insurance Company" at bounding box center [586, 226] width 238 height 14
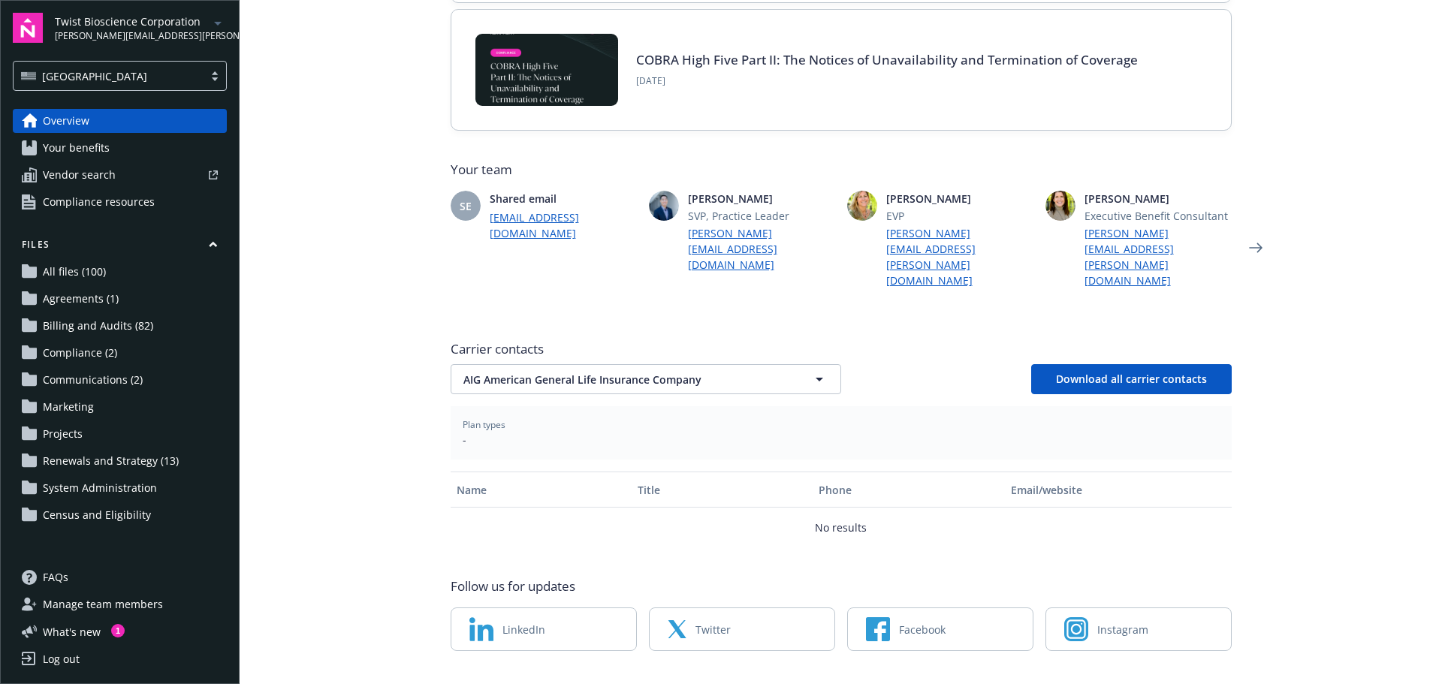
scroll to position [288, 0]
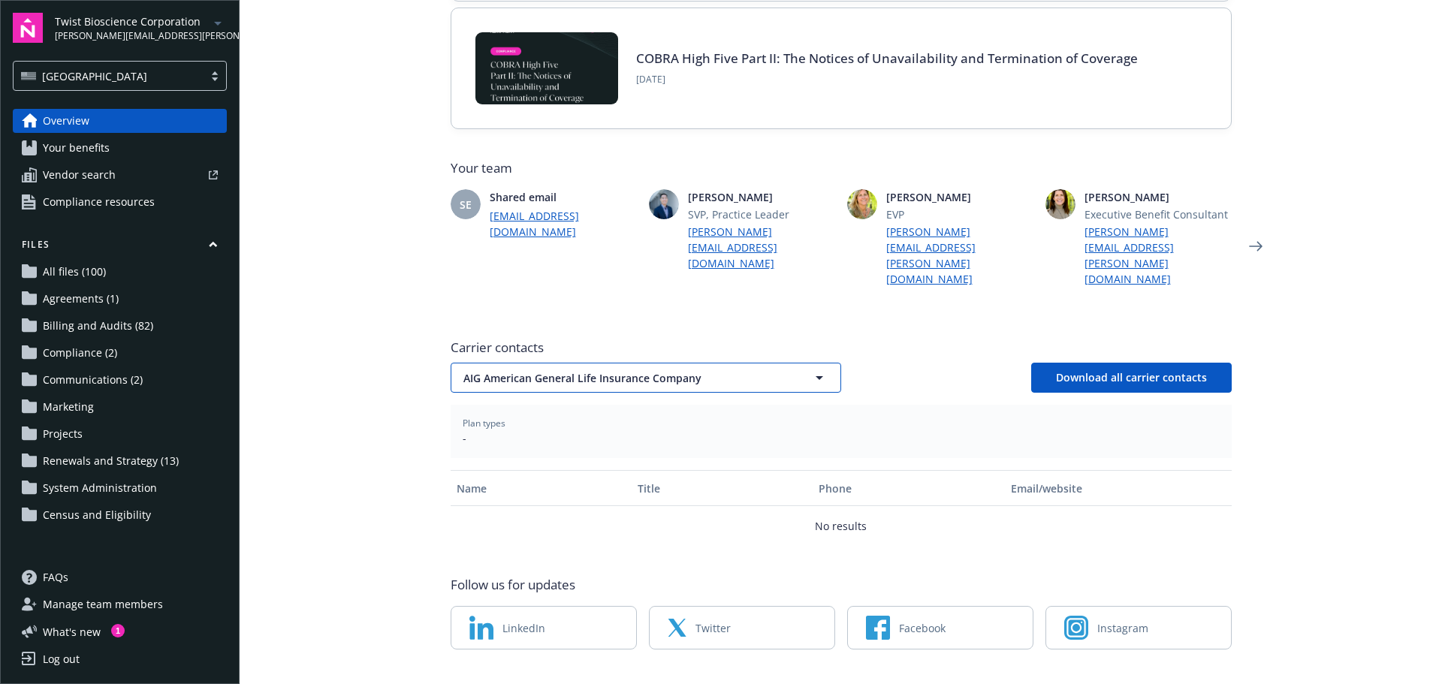
click at [509, 363] on button "AIG American General Life Insurance Company" at bounding box center [646, 378] width 391 height 30
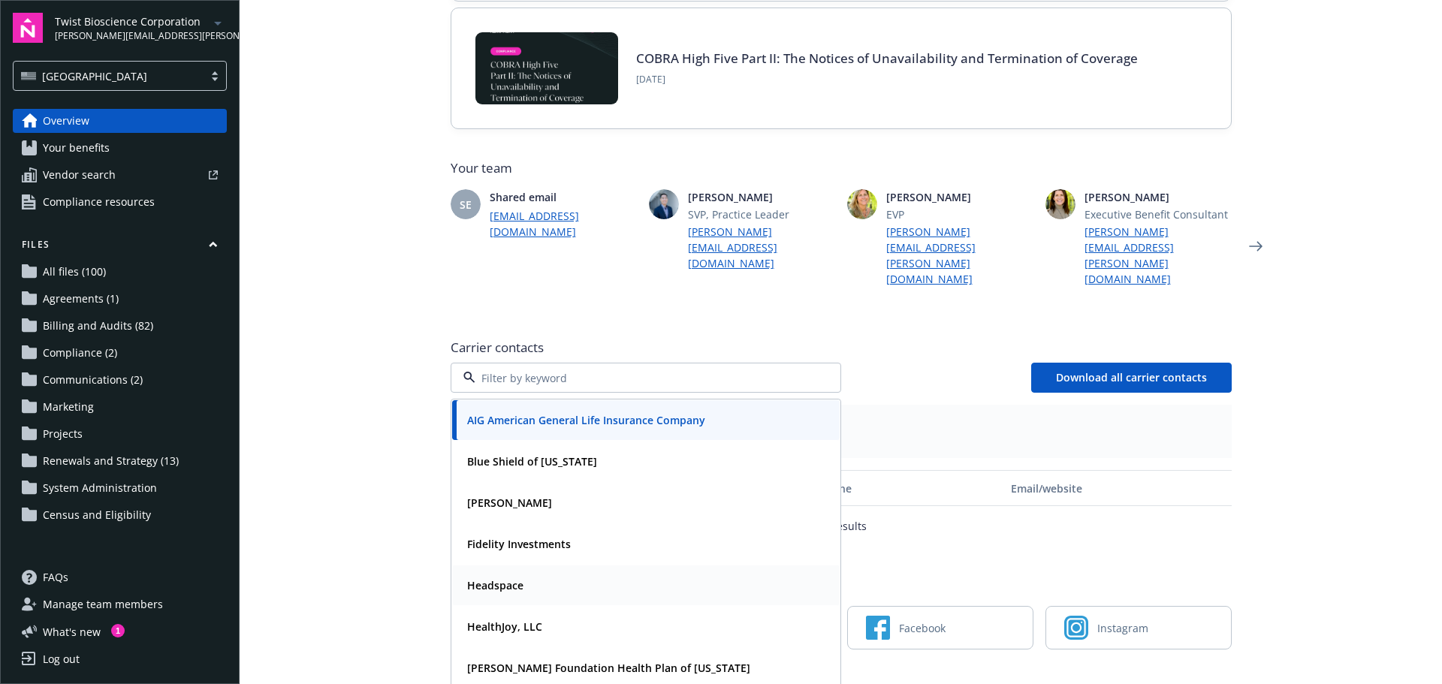
click at [497, 578] on strong "Headspace" at bounding box center [495, 585] width 56 height 14
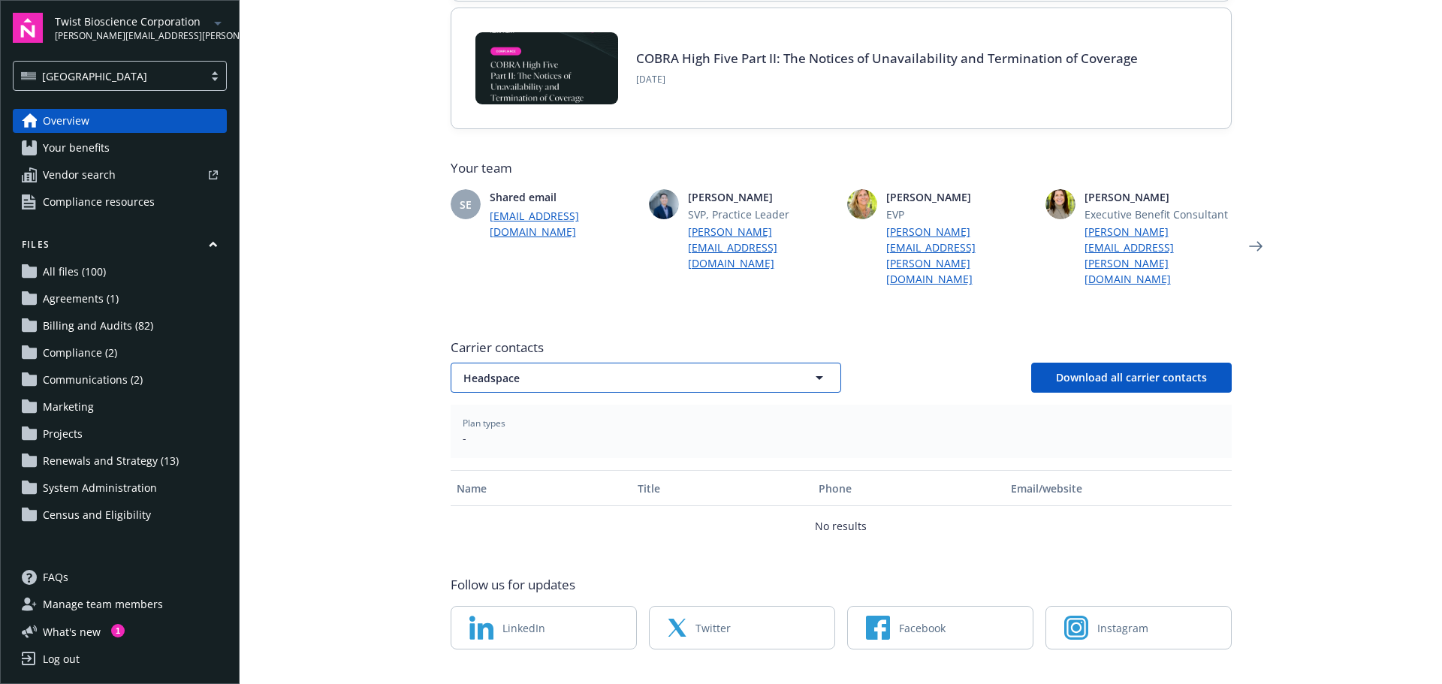
click at [512, 363] on button "Headspace" at bounding box center [646, 378] width 391 height 30
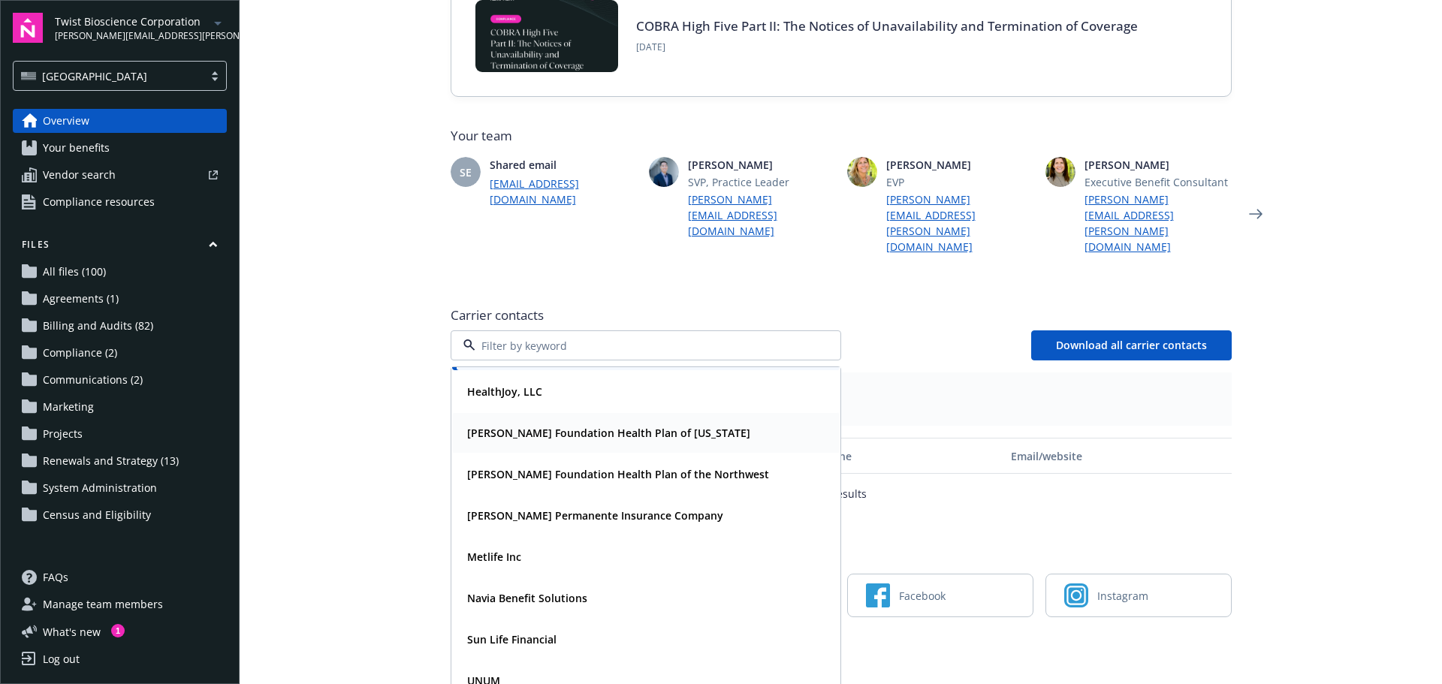
scroll to position [349, 0]
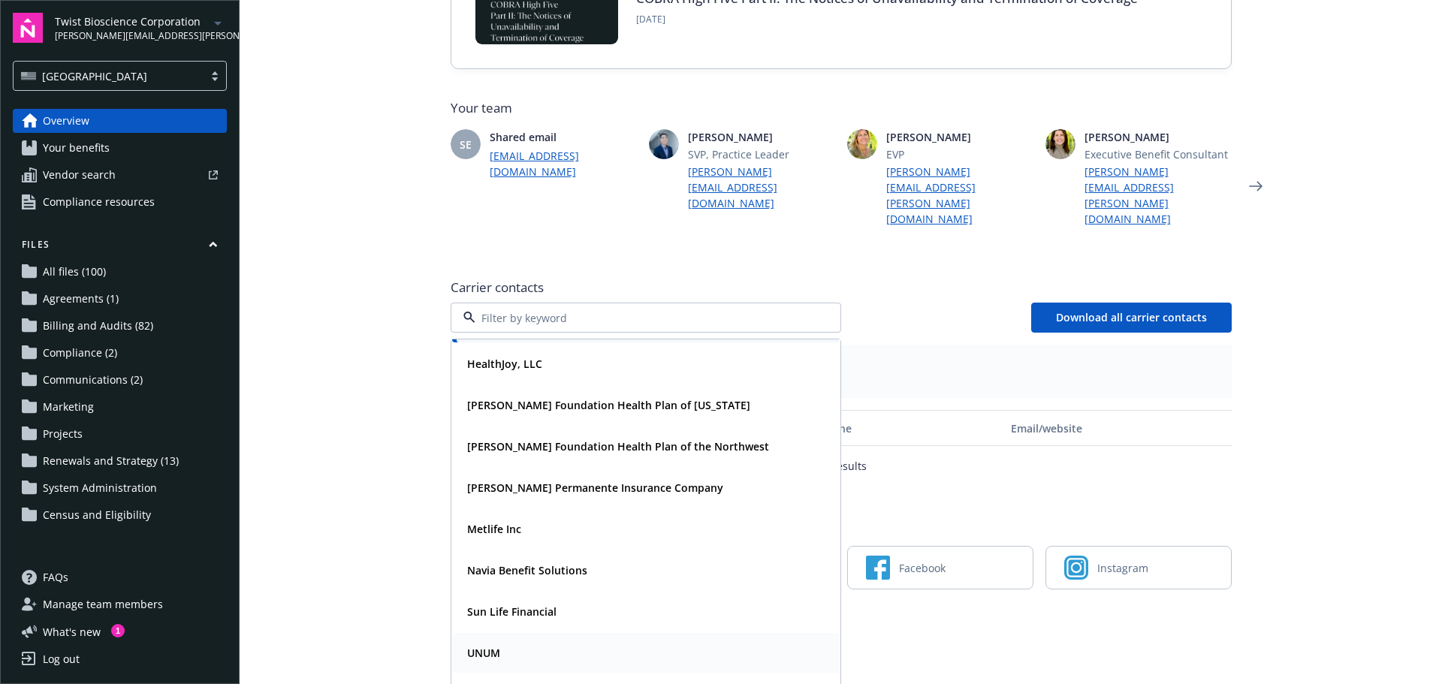
click at [495, 642] on div "UNUM" at bounding box center [482, 653] width 42 height 22
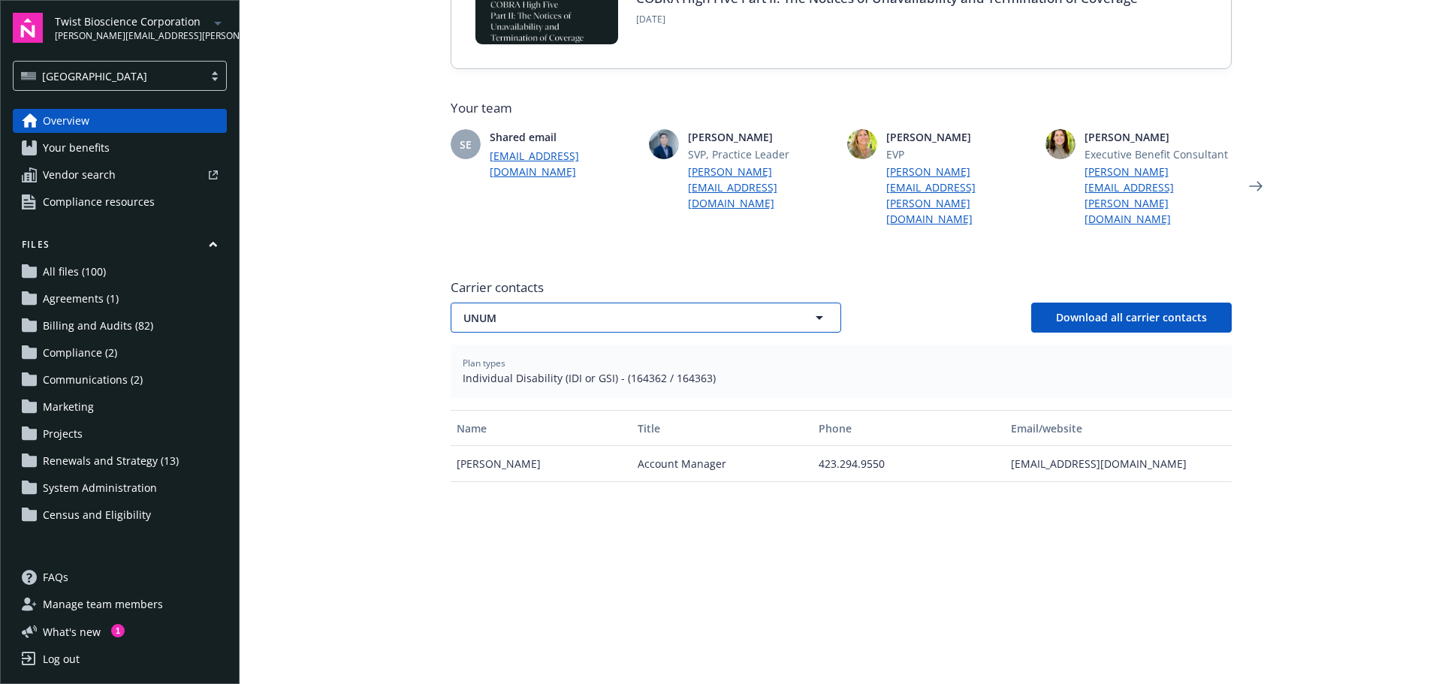
click at [576, 310] on span "UNUM" at bounding box center [620, 318] width 313 height 16
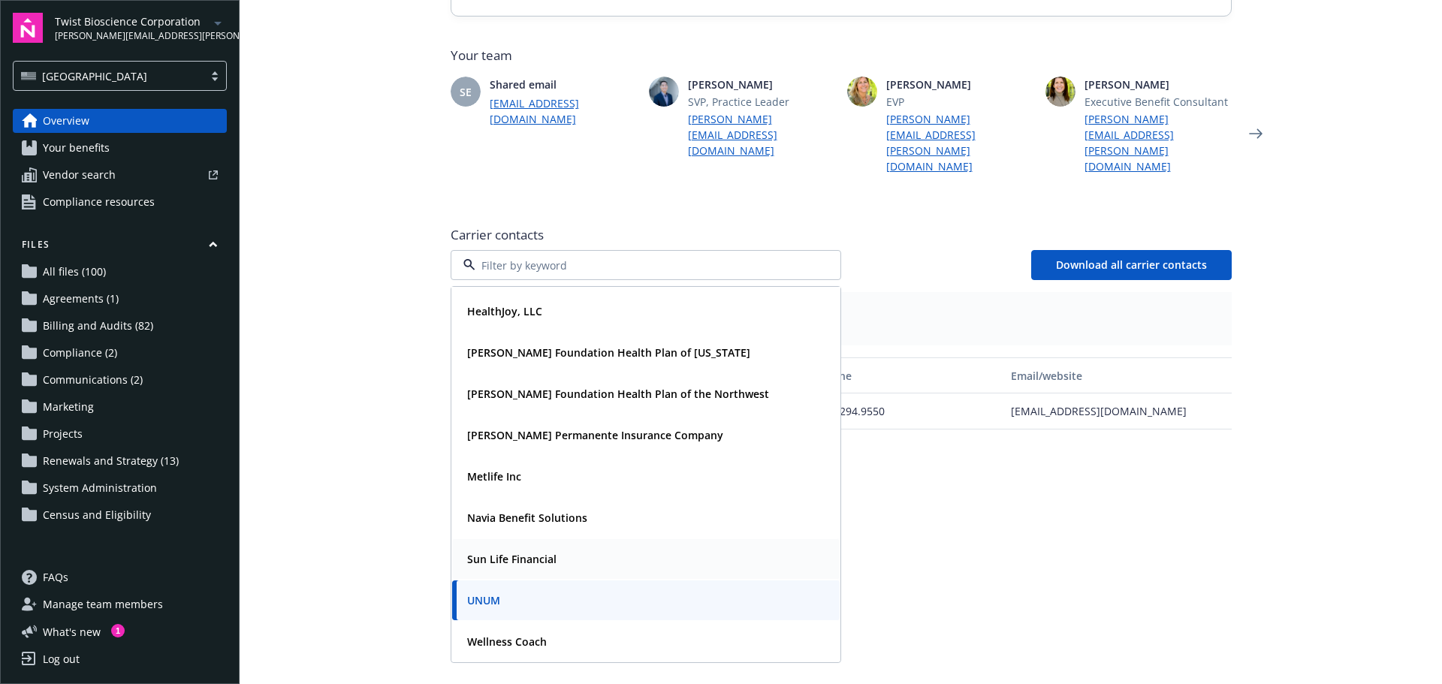
scroll to position [424, 0]
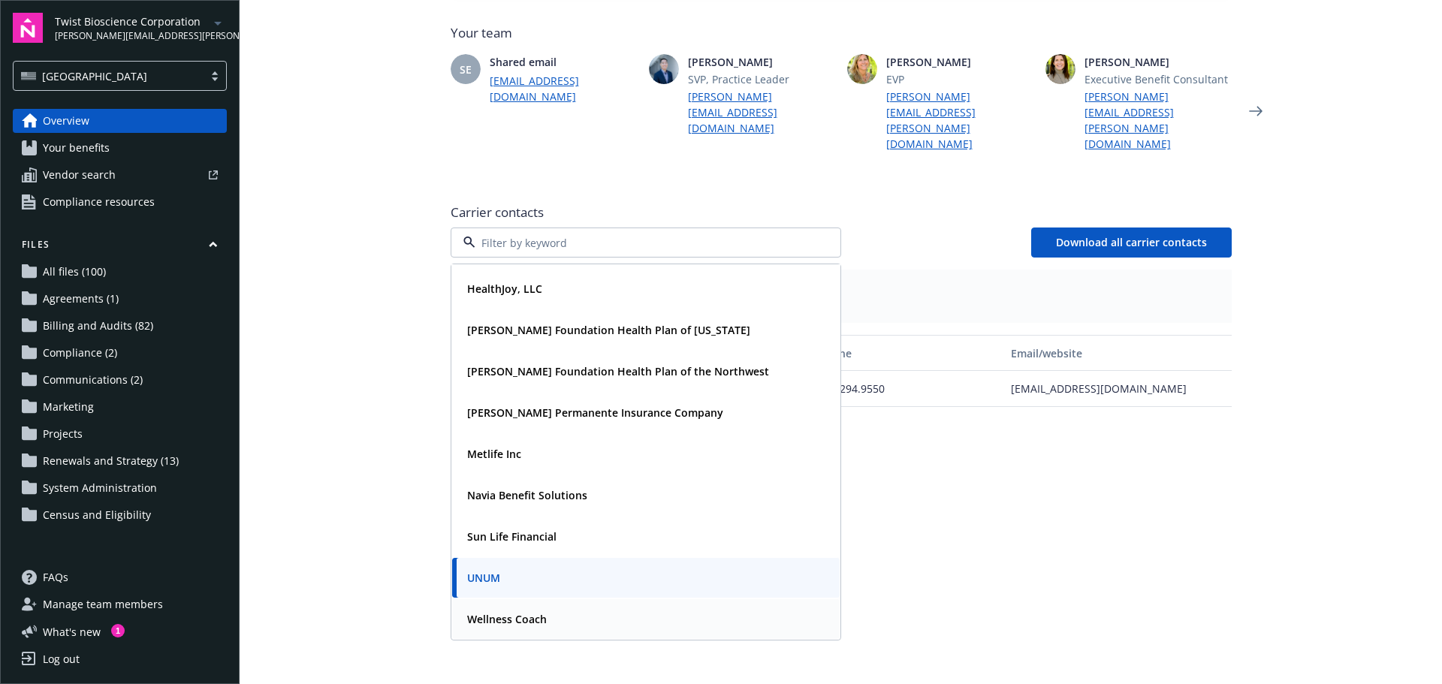
click at [538, 612] on strong "Wellness Coach" at bounding box center [507, 619] width 80 height 14
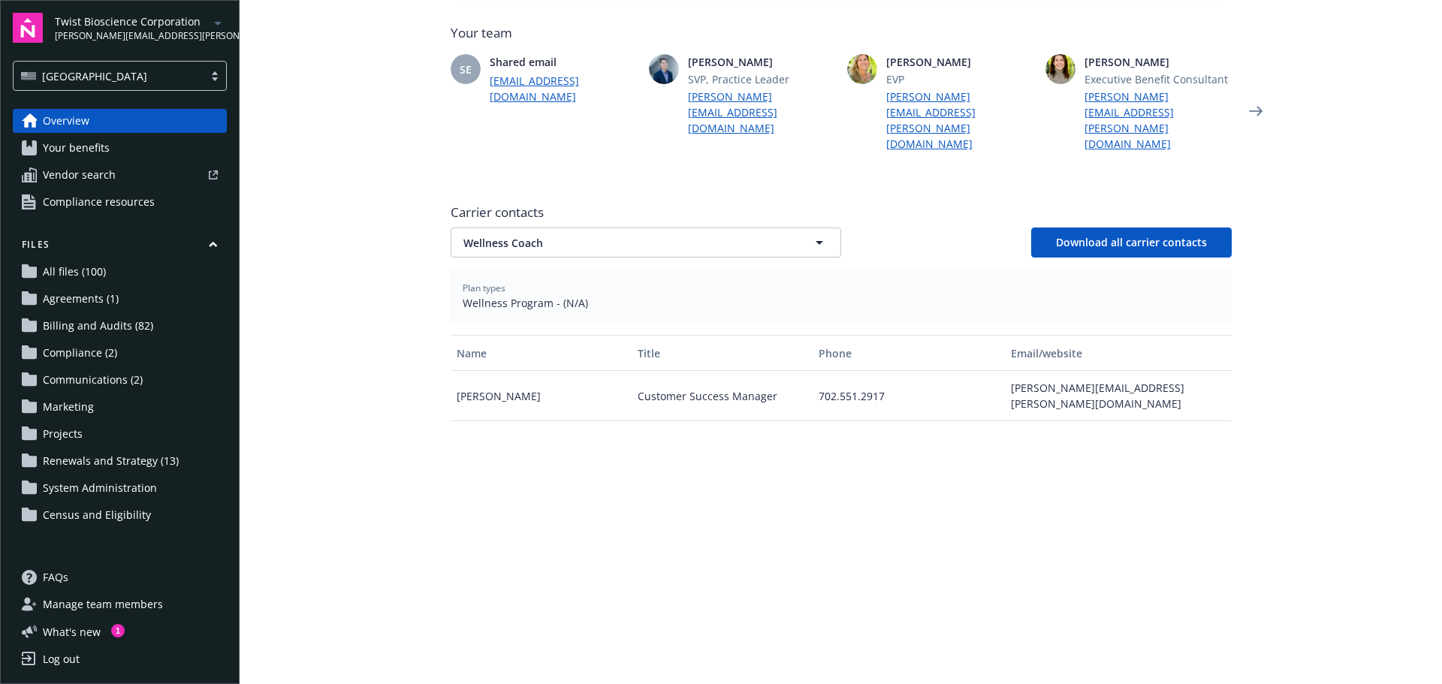
click at [687, 479] on div "Name Title Phone Email/website [PERSON_NAME] Customer Success Manager 702.551.2…" at bounding box center [841, 521] width 781 height 372
